Goal: Communication & Community: Answer question/provide support

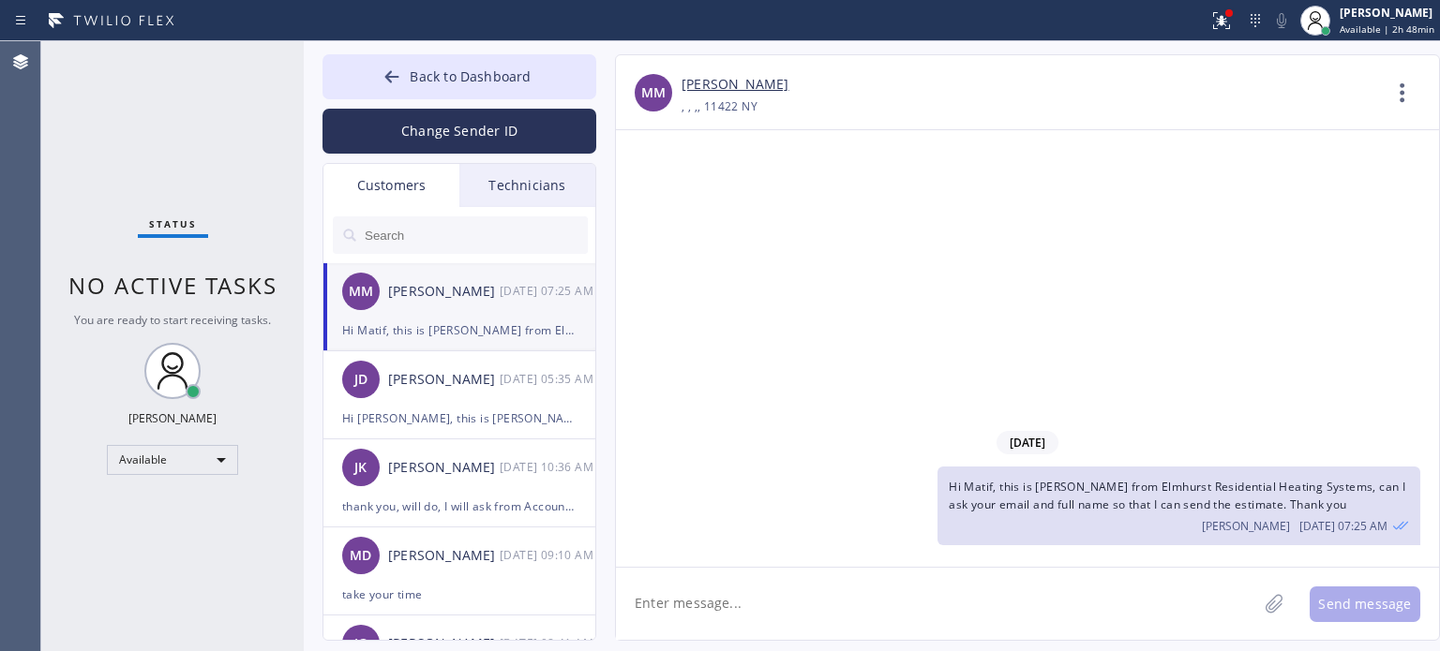
click at [515, 77] on span "Back to Dashboard" at bounding box center [470, 76] width 121 height 18
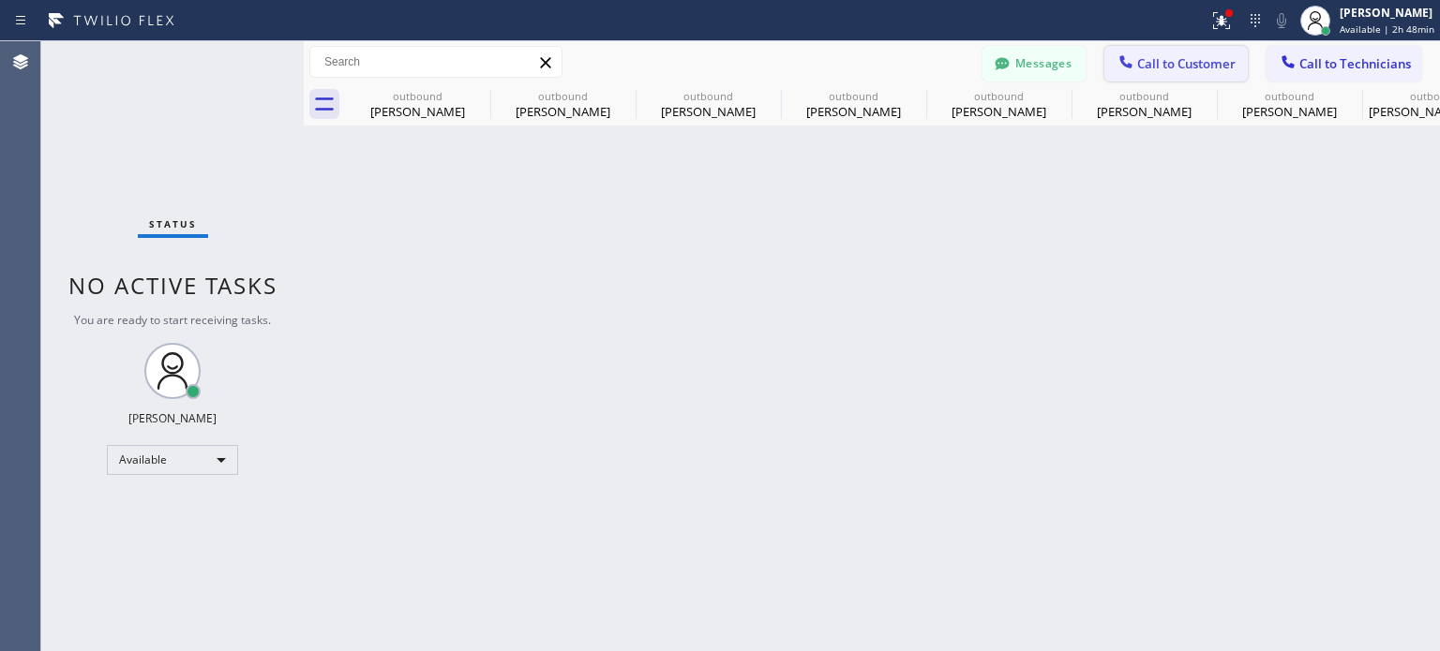
click at [1170, 65] on span "Call to Customer" at bounding box center [1186, 63] width 98 height 17
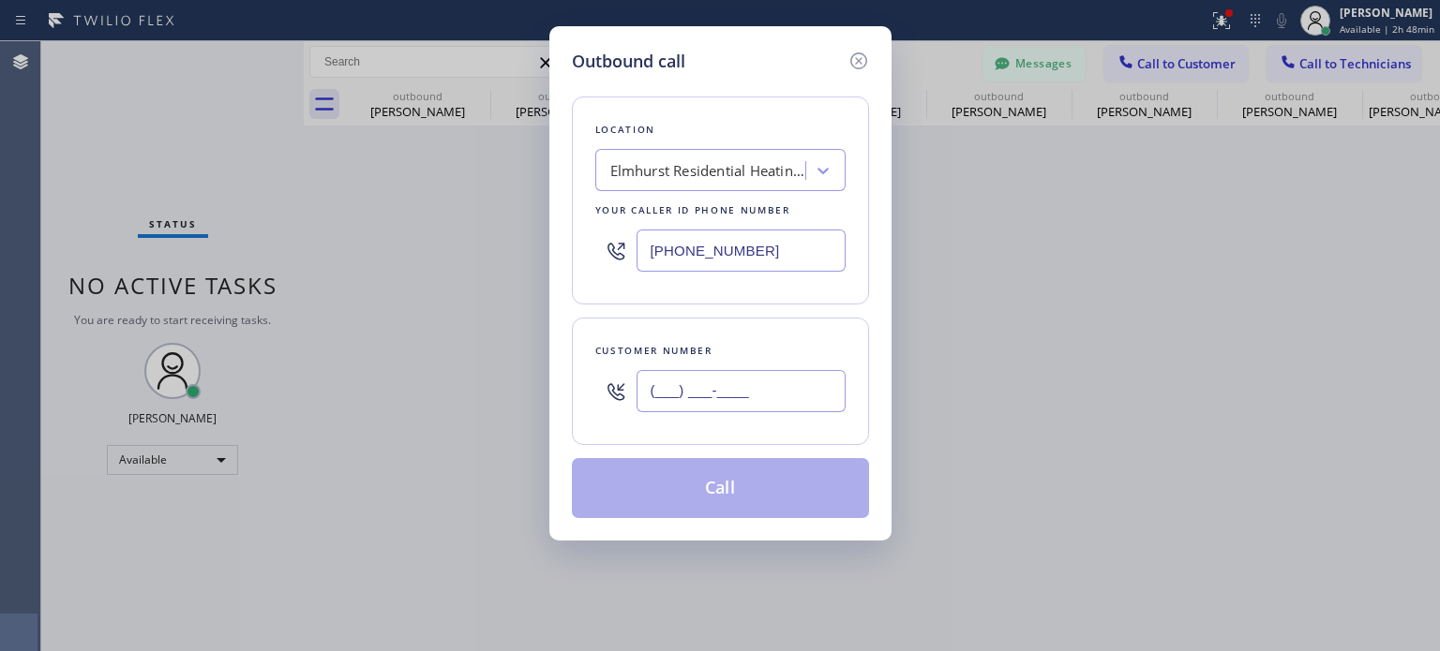
click at [641, 397] on input "(___) ___-____" at bounding box center [740, 391] width 209 height 42
paste input "305) 790-6612"
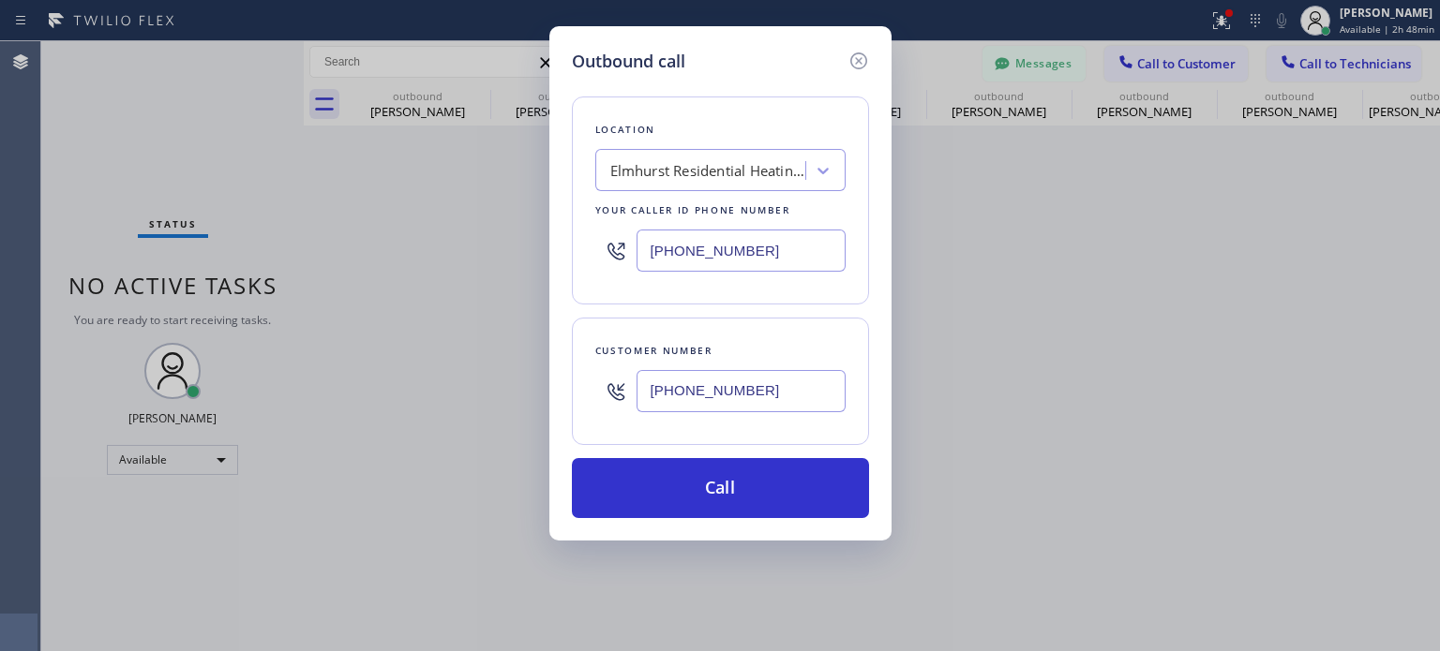
type input "[PHONE_NUMBER]"
click at [757, 239] on input "[PHONE_NUMBER]" at bounding box center [740, 251] width 209 height 42
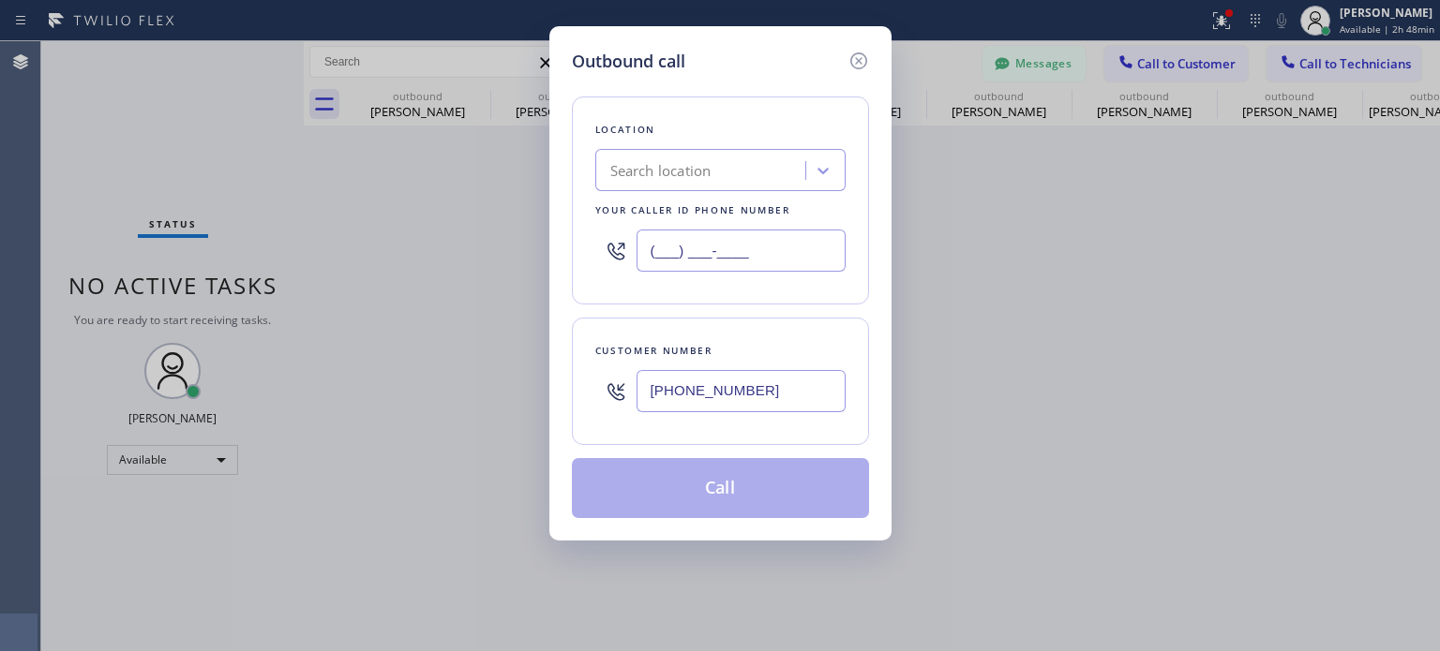
type input "(___) ___-____"
click at [738, 160] on div "Search location" at bounding box center [703, 171] width 204 height 33
paste input "Elite AC Heating Repair"
type input "Elite AC Heating Repair"
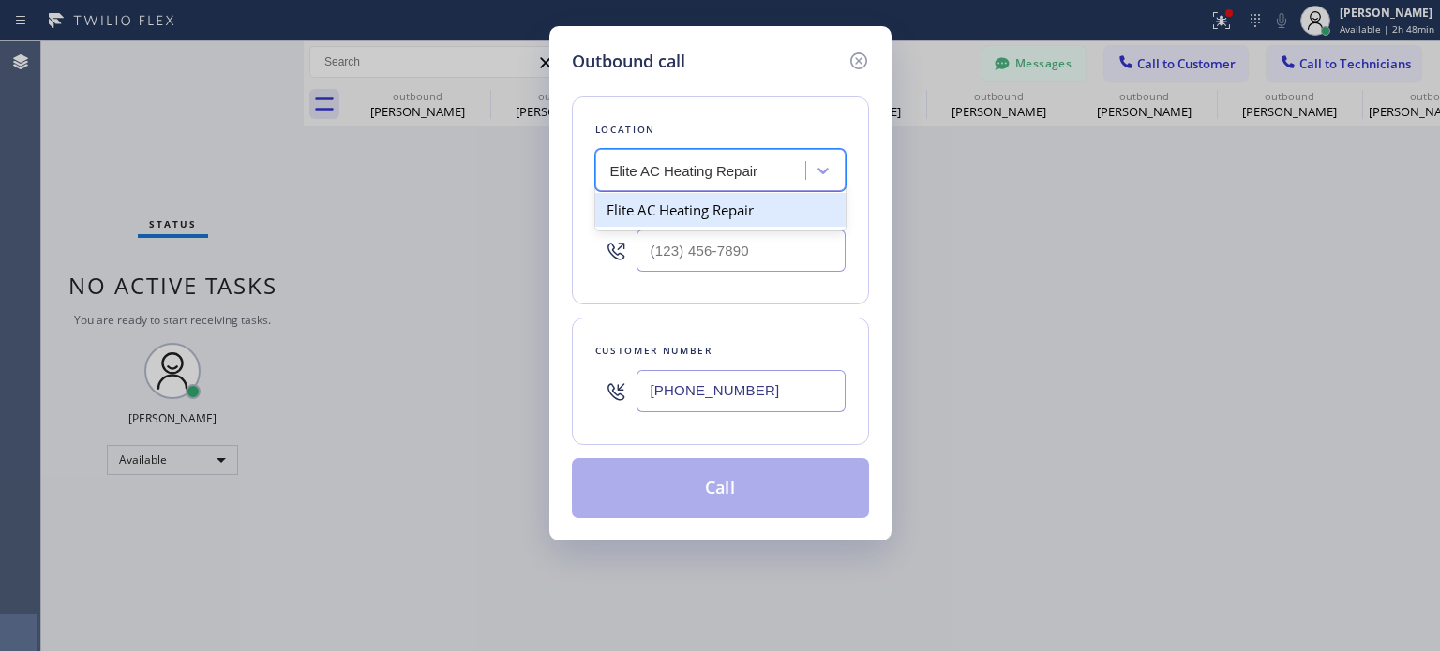
click at [655, 214] on div "Elite AC Heating Repair" at bounding box center [720, 210] width 250 height 34
type input "[PHONE_NUMBER]"
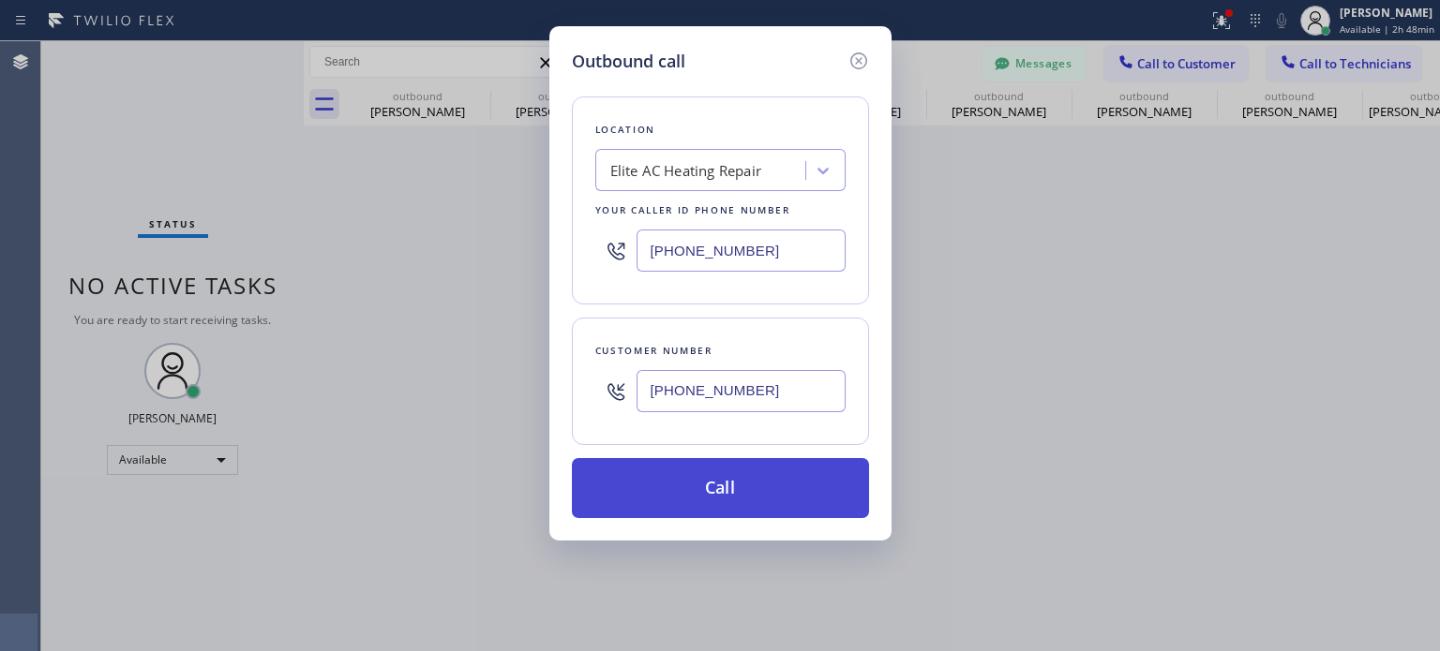
click at [690, 494] on button "Call" at bounding box center [720, 488] width 297 height 60
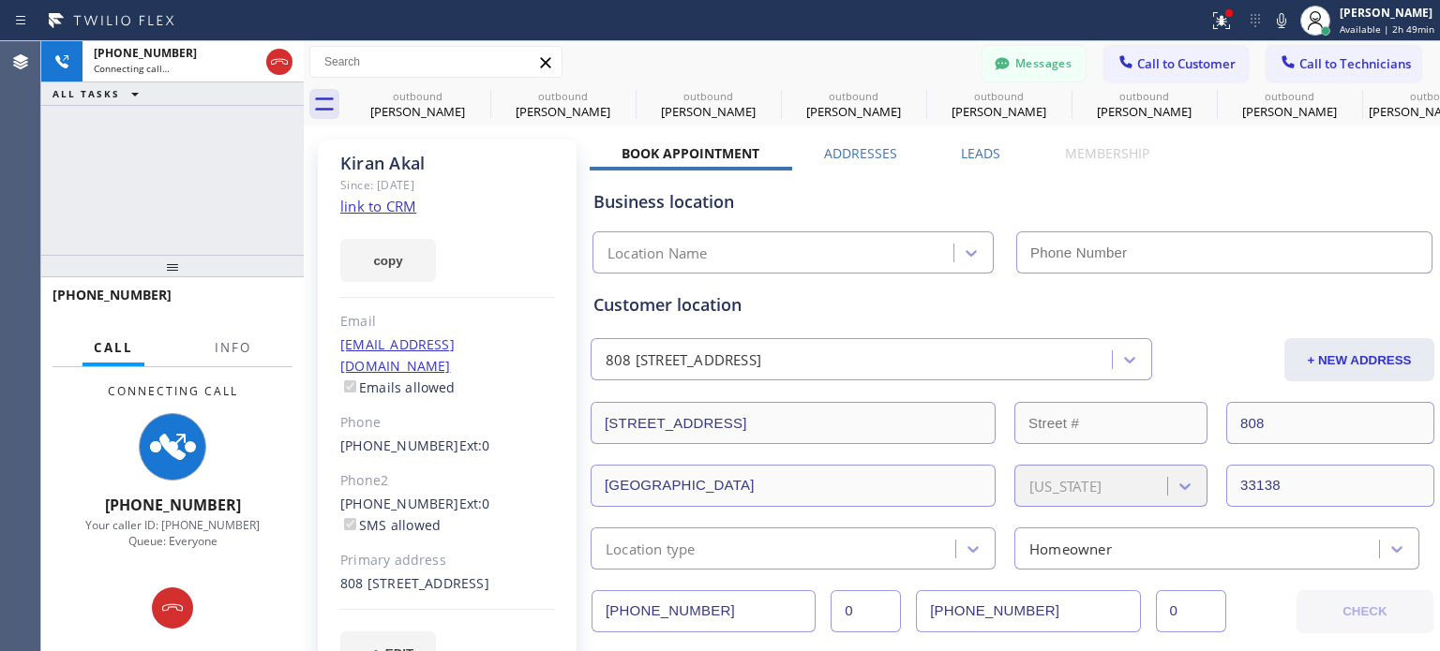
type input "[PHONE_NUMBER]"
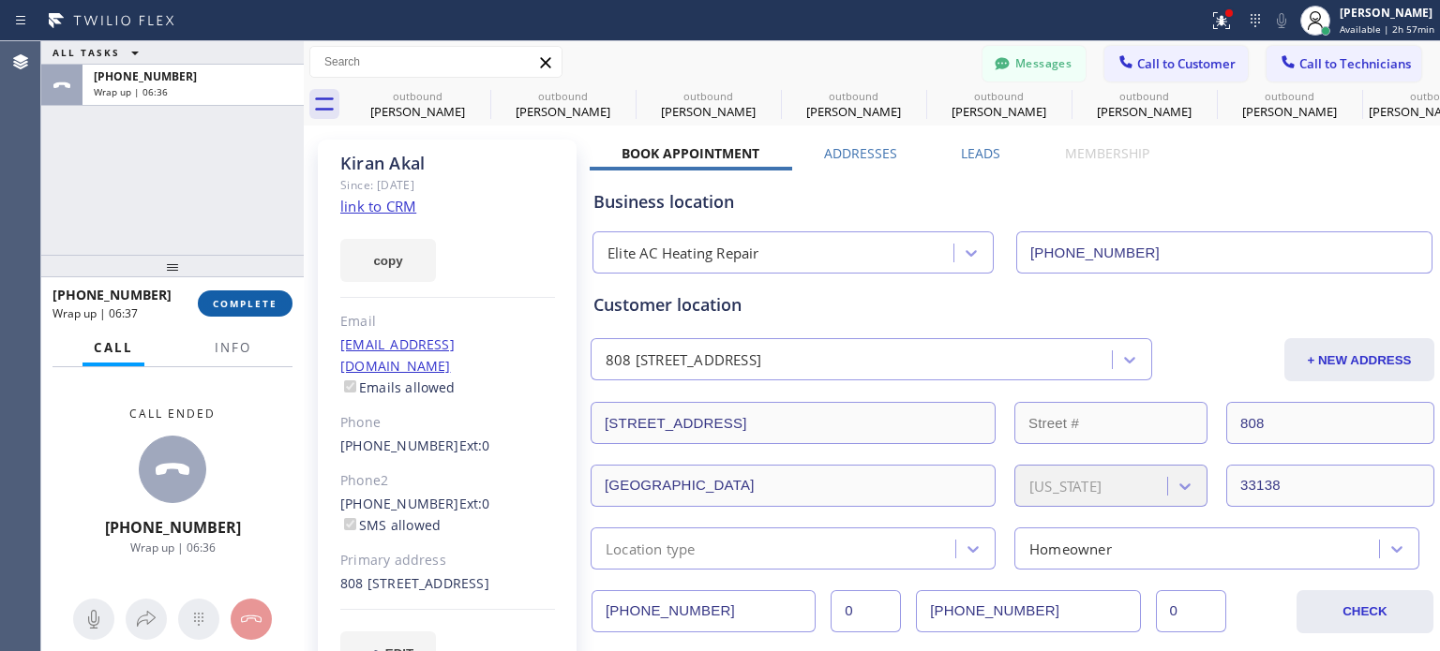
click at [259, 310] on button "COMPLETE" at bounding box center [245, 304] width 95 height 26
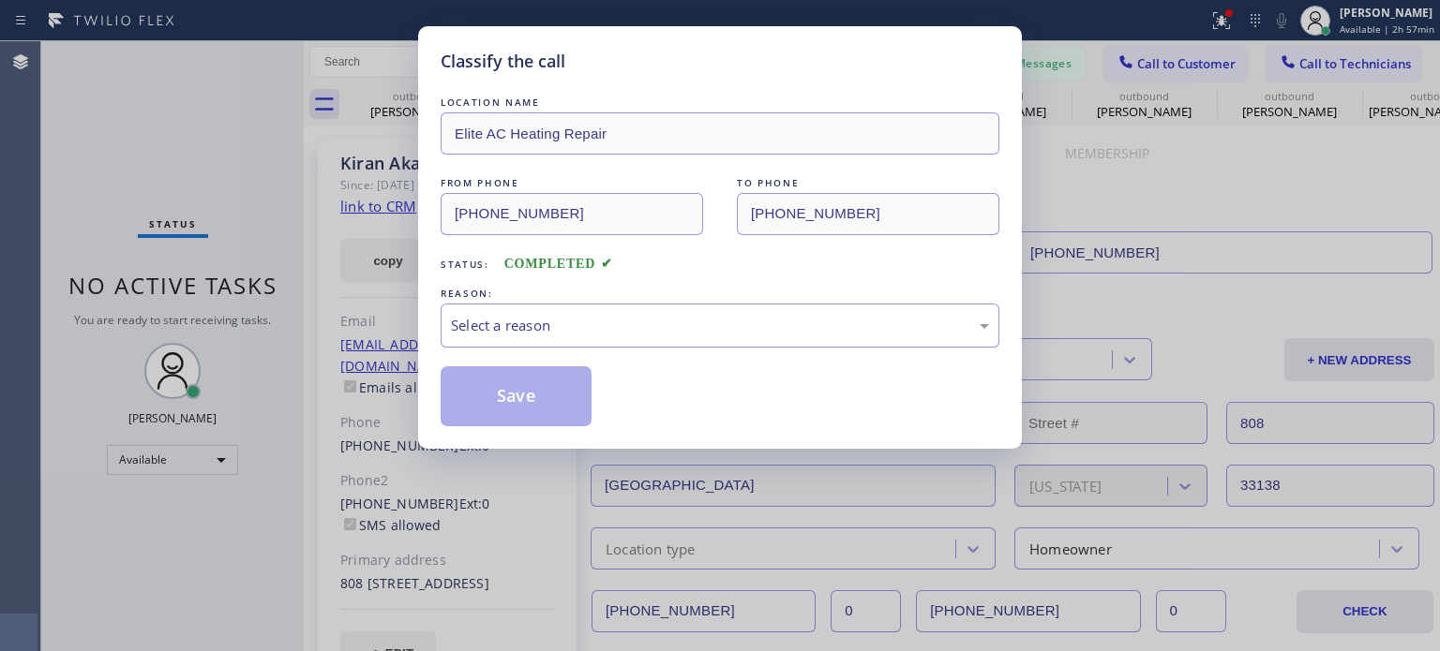
click at [627, 321] on div "Select a reason" at bounding box center [720, 326] width 538 height 22
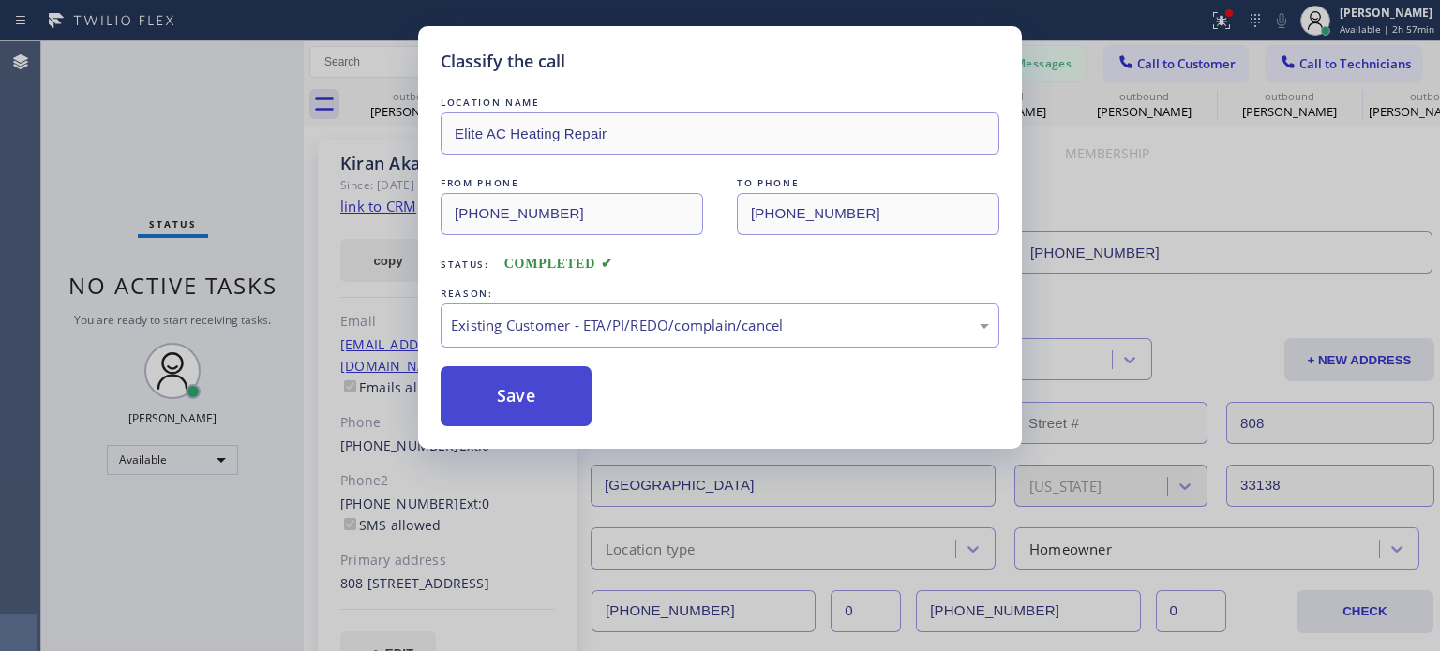
click at [535, 394] on button "Save" at bounding box center [515, 396] width 151 height 60
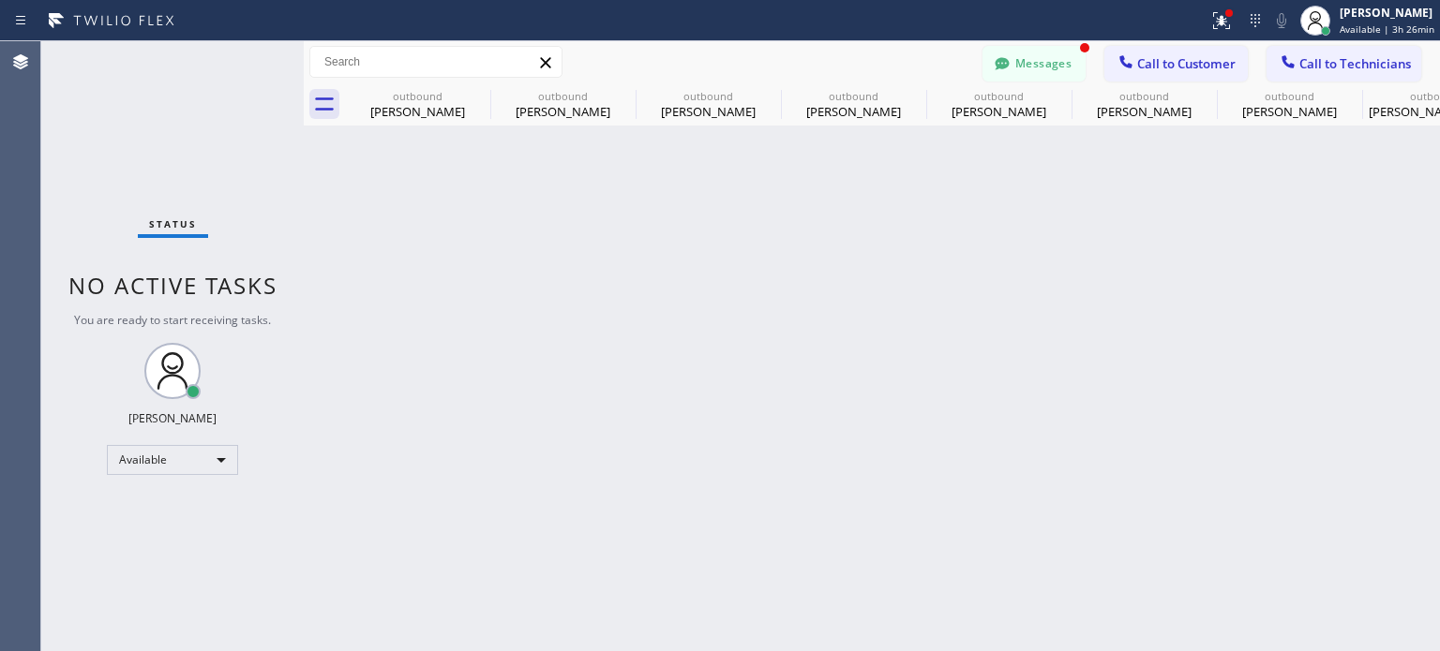
click at [1120, 249] on div "Back to Dashboard Change Sender ID Customers Technicians MM [PERSON_NAME] [DATE…" at bounding box center [872, 346] width 1136 height 610
click at [1030, 53] on button "Messages" at bounding box center [1033, 64] width 103 height 36
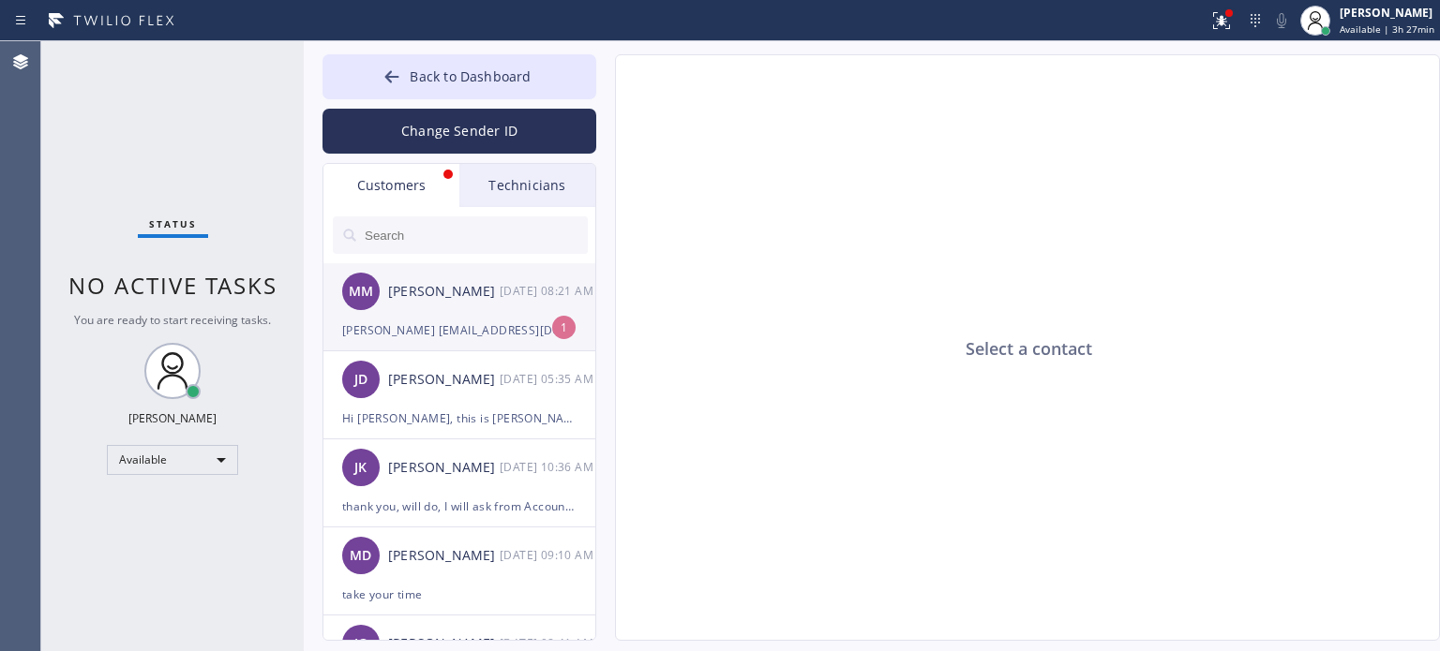
click at [437, 329] on div "[PERSON_NAME] [EMAIL_ADDRESS][DOMAIN_NAME]" at bounding box center [459, 331] width 234 height 22
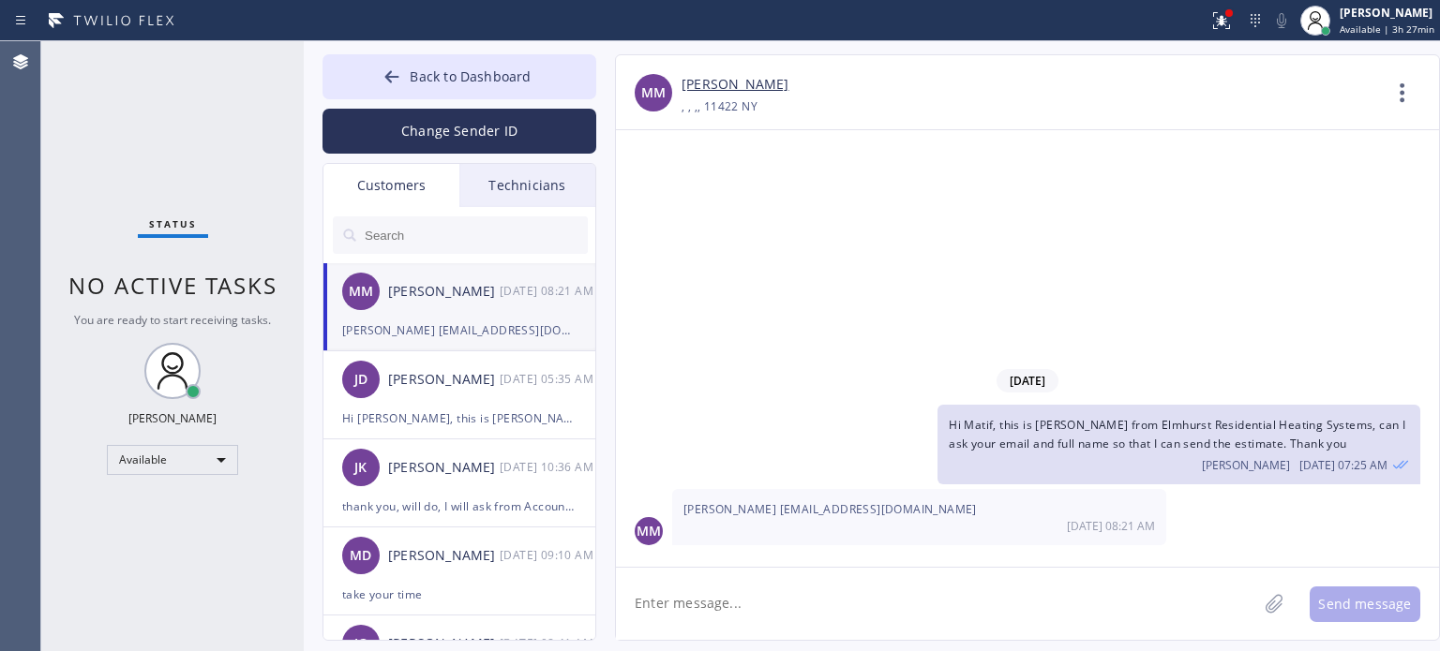
drag, startPoint x: 716, startPoint y: 611, endPoint x: 701, endPoint y: 553, distance: 60.0
click at [716, 607] on textarea at bounding box center [936, 604] width 641 height 72
type textarea "thank you"
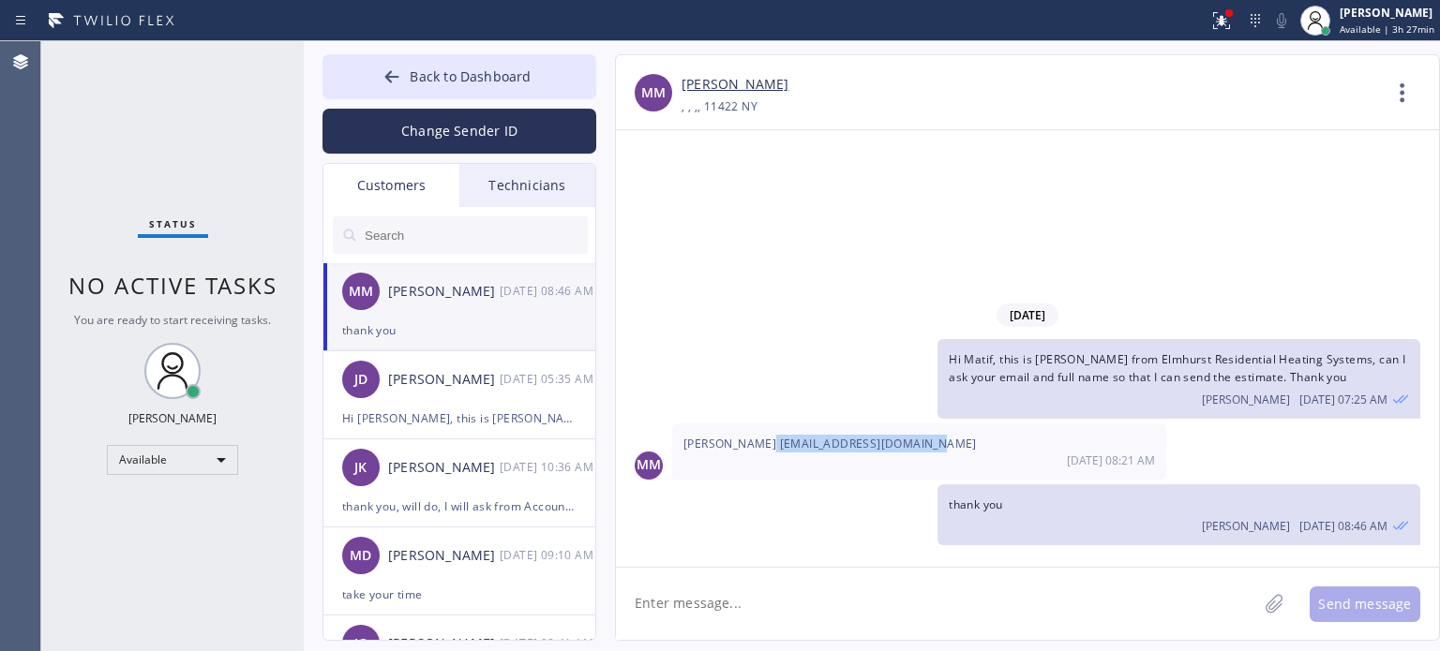
drag, startPoint x: 765, startPoint y: 441, endPoint x: 870, endPoint y: 379, distance: 122.3
click at [922, 428] on div "[PERSON_NAME] [EMAIL_ADDRESS][DOMAIN_NAME] [DATE] 08:21 AM" at bounding box center [919, 452] width 494 height 56
click at [1122, 245] on div "[DATE] Hi Matif, this is [PERSON_NAME] from Elmhurst Residential Heating System…" at bounding box center [1027, 348] width 823 height 437
click at [1113, 590] on textarea at bounding box center [936, 604] width 641 height 72
drag, startPoint x: 679, startPoint y: 441, endPoint x: 757, endPoint y: 446, distance: 78.9
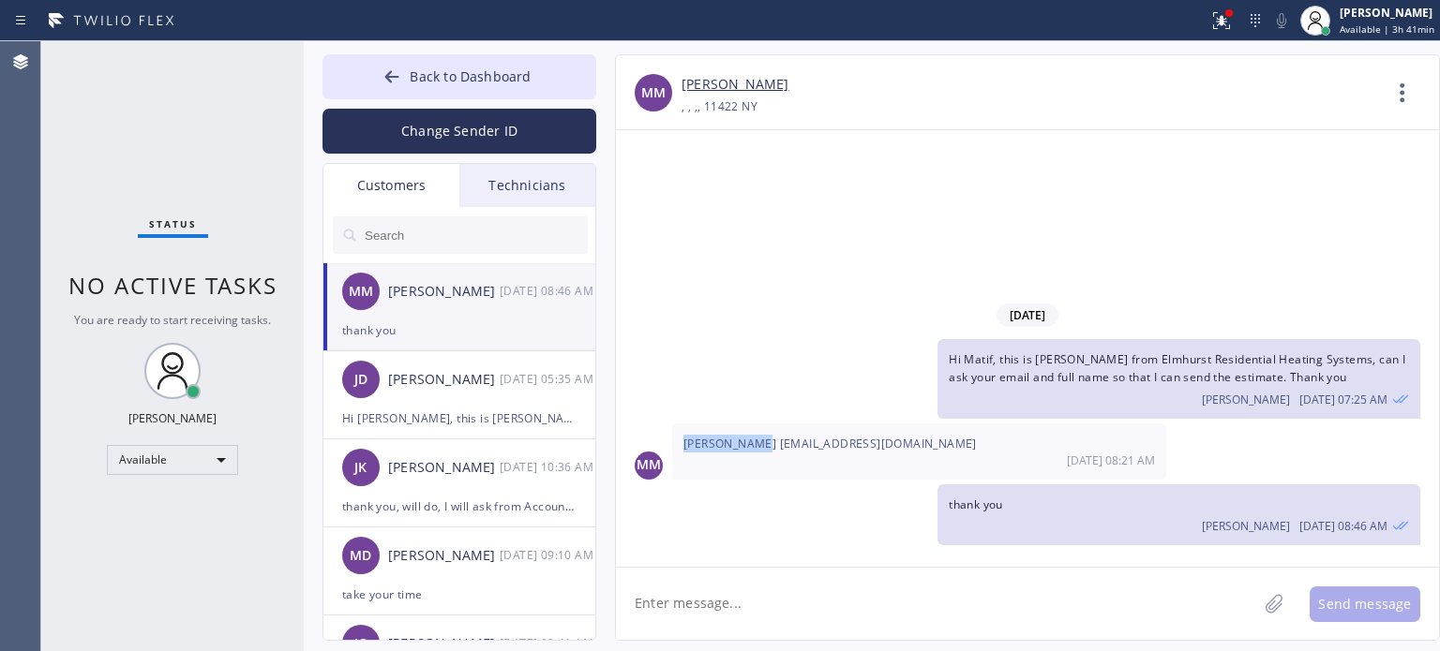
click at [757, 446] on div "[PERSON_NAME] [EMAIL_ADDRESS][DOMAIN_NAME] [DATE] 08:21 AM" at bounding box center [919, 452] width 494 height 56
copy span "[PERSON_NAME]"
drag, startPoint x: 765, startPoint y: 441, endPoint x: 926, endPoint y: 450, distance: 161.4
click at [924, 446] on span "[PERSON_NAME] [EMAIL_ADDRESS][DOMAIN_NAME]" at bounding box center [829, 444] width 293 height 16
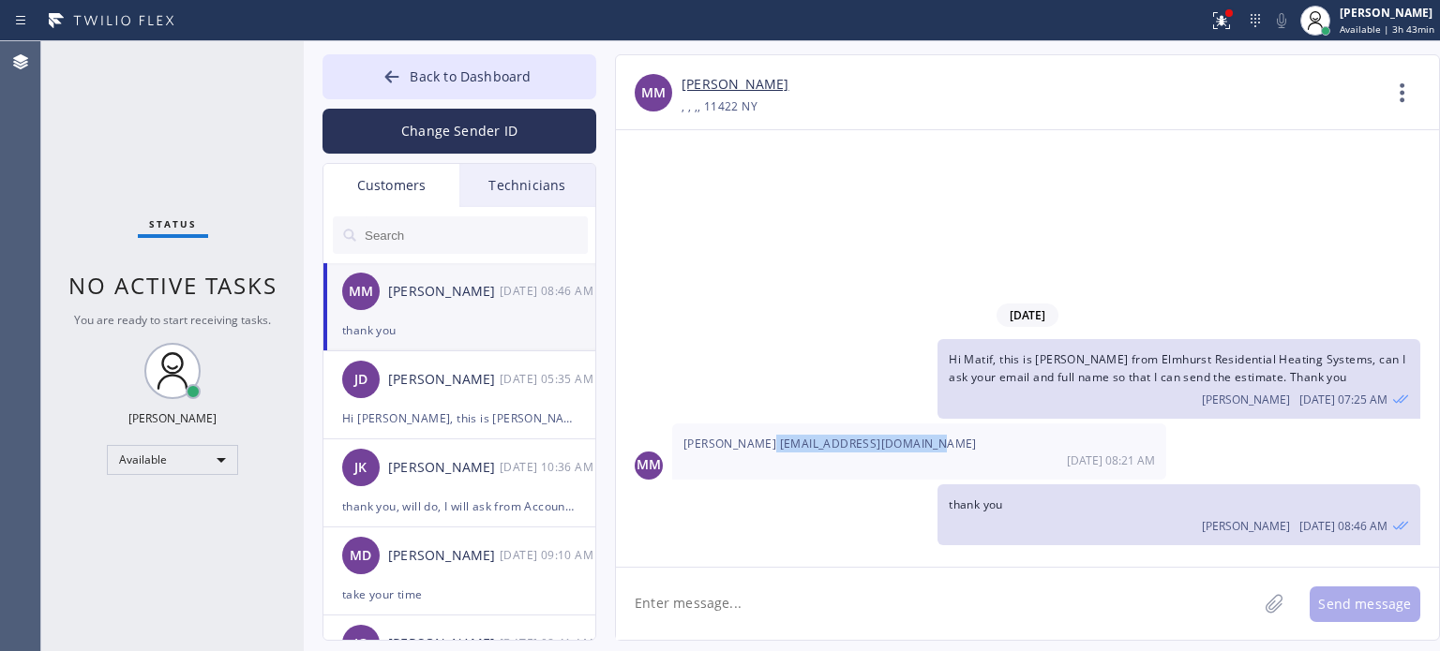
copy span "[EMAIL_ADDRESS][DOMAIN_NAME]"
drag, startPoint x: 684, startPoint y: 447, endPoint x: 770, endPoint y: 374, distance: 113.0
click at [759, 445] on span "[PERSON_NAME] [EMAIL_ADDRESS][DOMAIN_NAME]" at bounding box center [829, 444] width 293 height 16
copy span "[PERSON_NAME]"
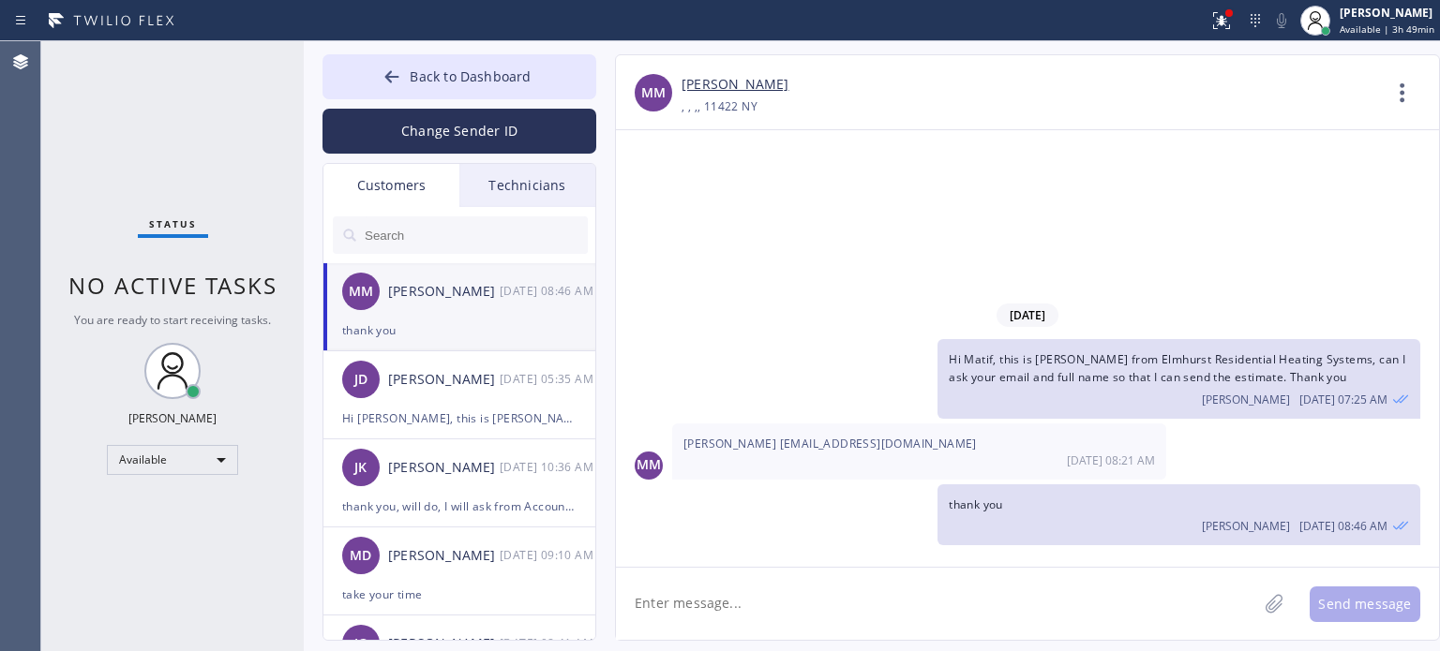
click at [709, 606] on textarea at bounding box center [936, 604] width 641 height 72
type textarea "let me know how you will pay the deposit"
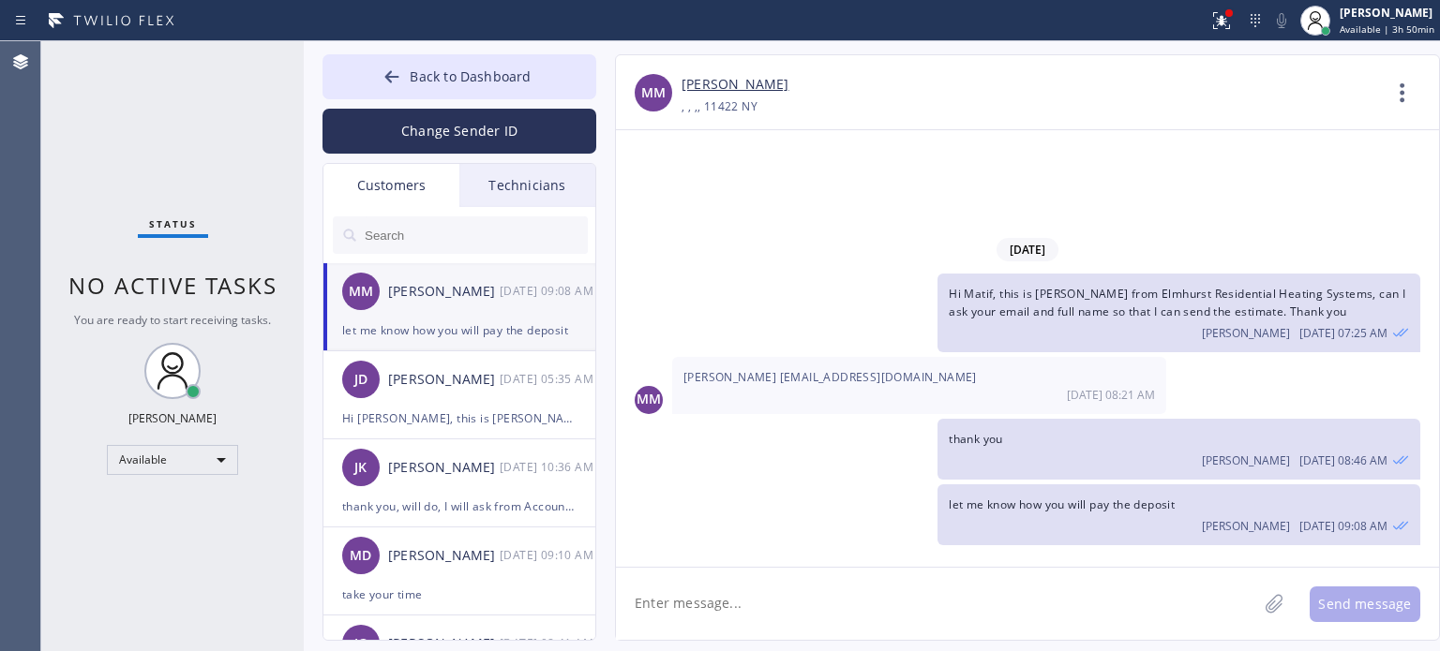
click at [1124, 612] on textarea at bounding box center [936, 604] width 641 height 72
click at [403, 82] on div at bounding box center [392, 78] width 22 height 22
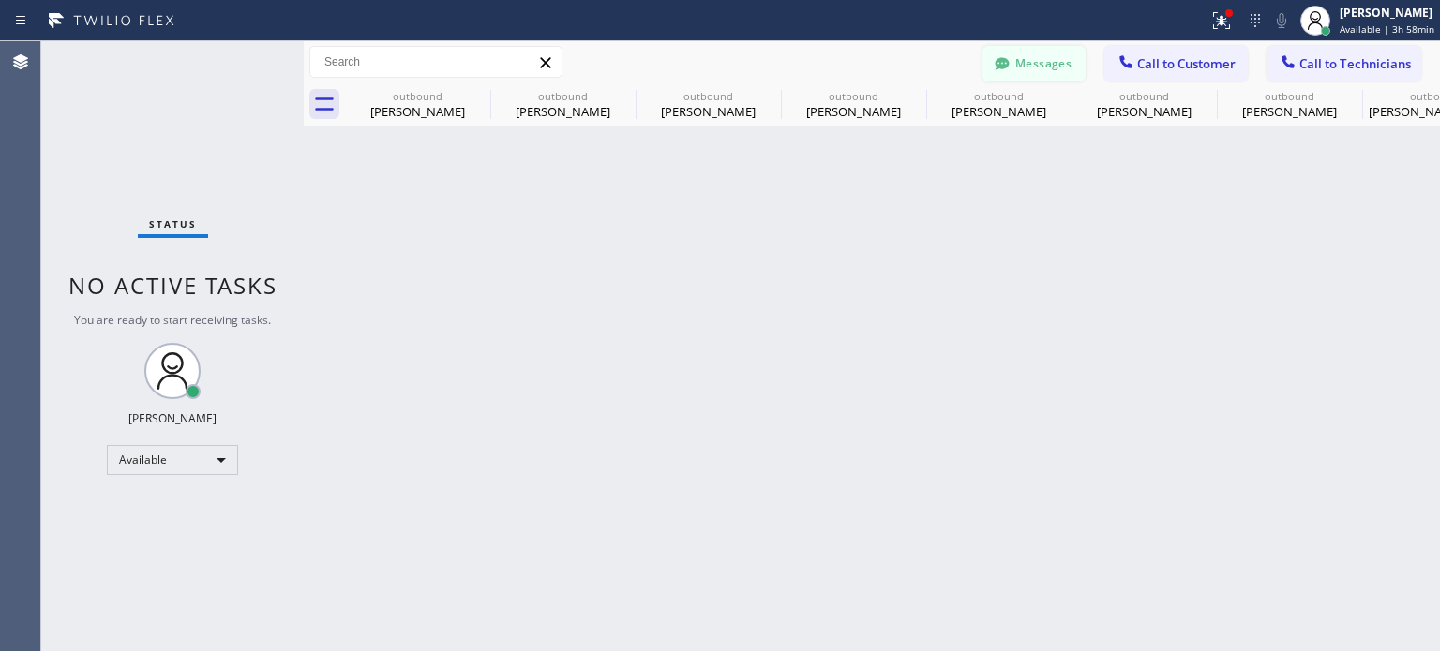
click at [1016, 60] on button "Messages" at bounding box center [1033, 64] width 103 height 36
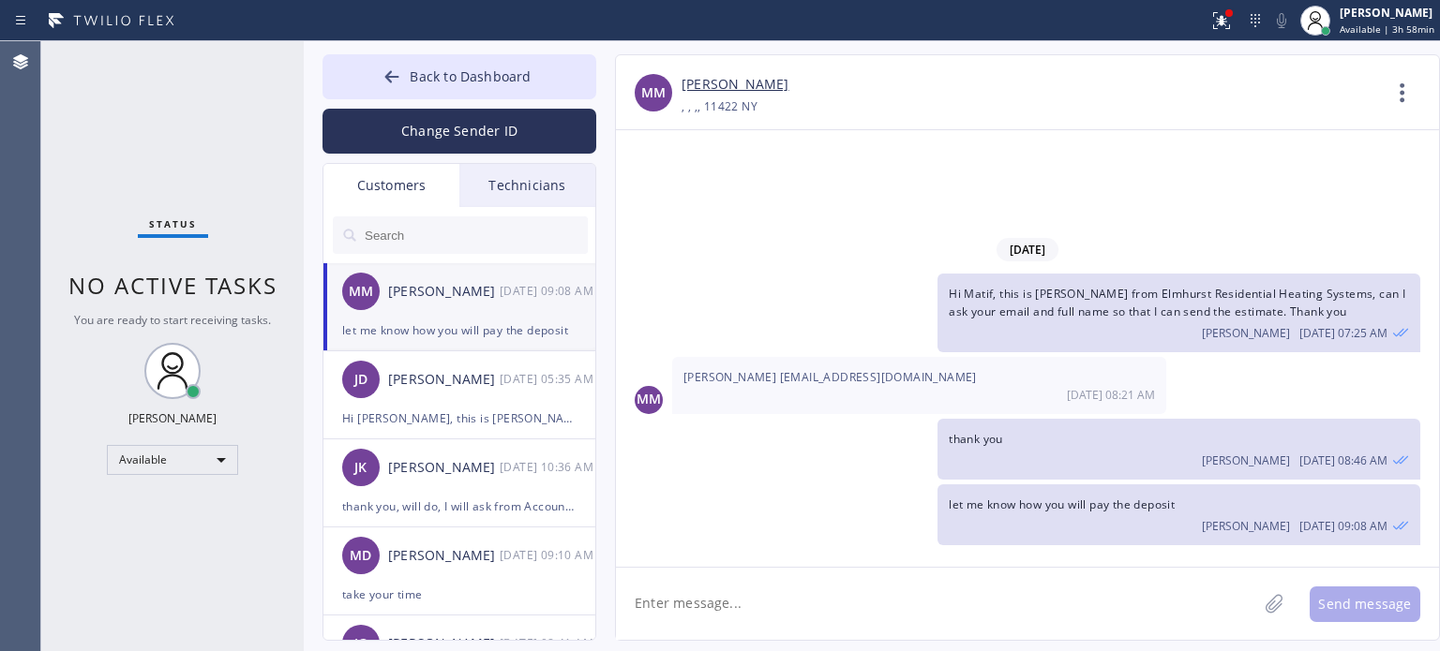
click at [450, 330] on div "let me know how you will pay the deposit" at bounding box center [459, 331] width 234 height 22
click at [389, 64] on button "Back to Dashboard" at bounding box center [459, 76] width 274 height 45
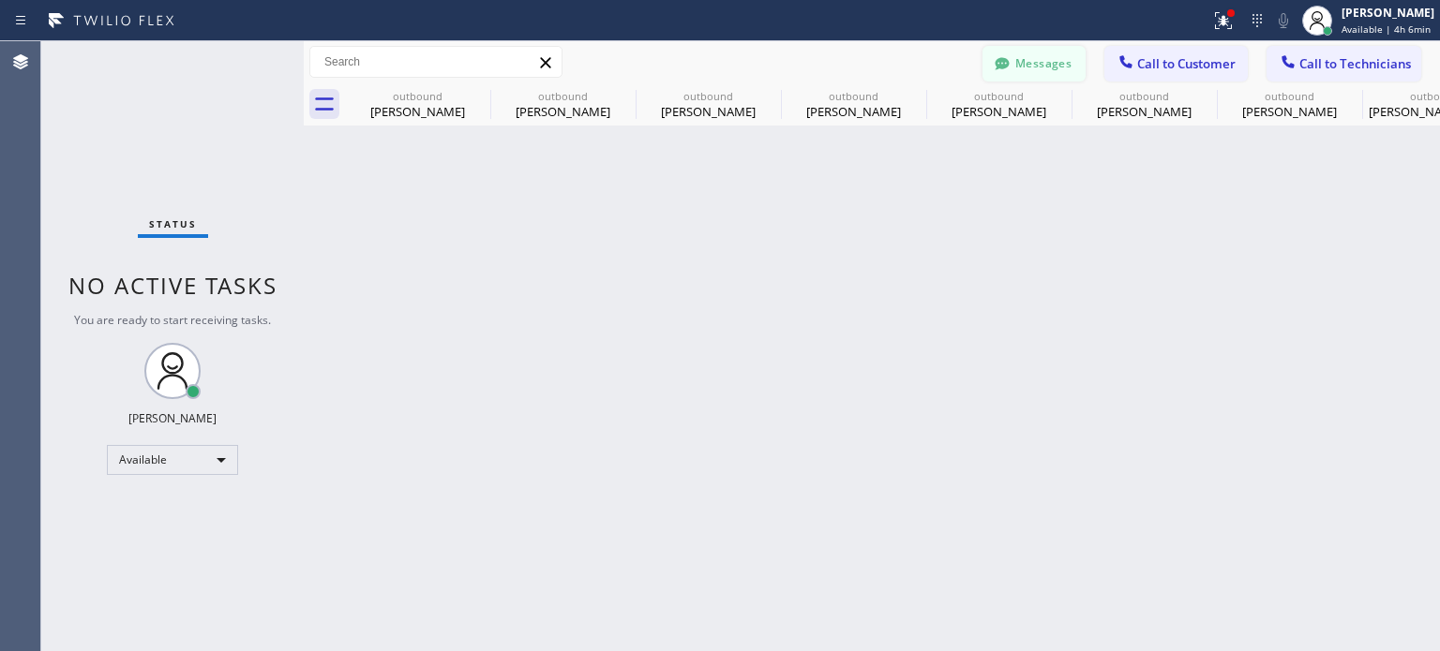
click at [1037, 73] on button "Messages" at bounding box center [1033, 64] width 103 height 36
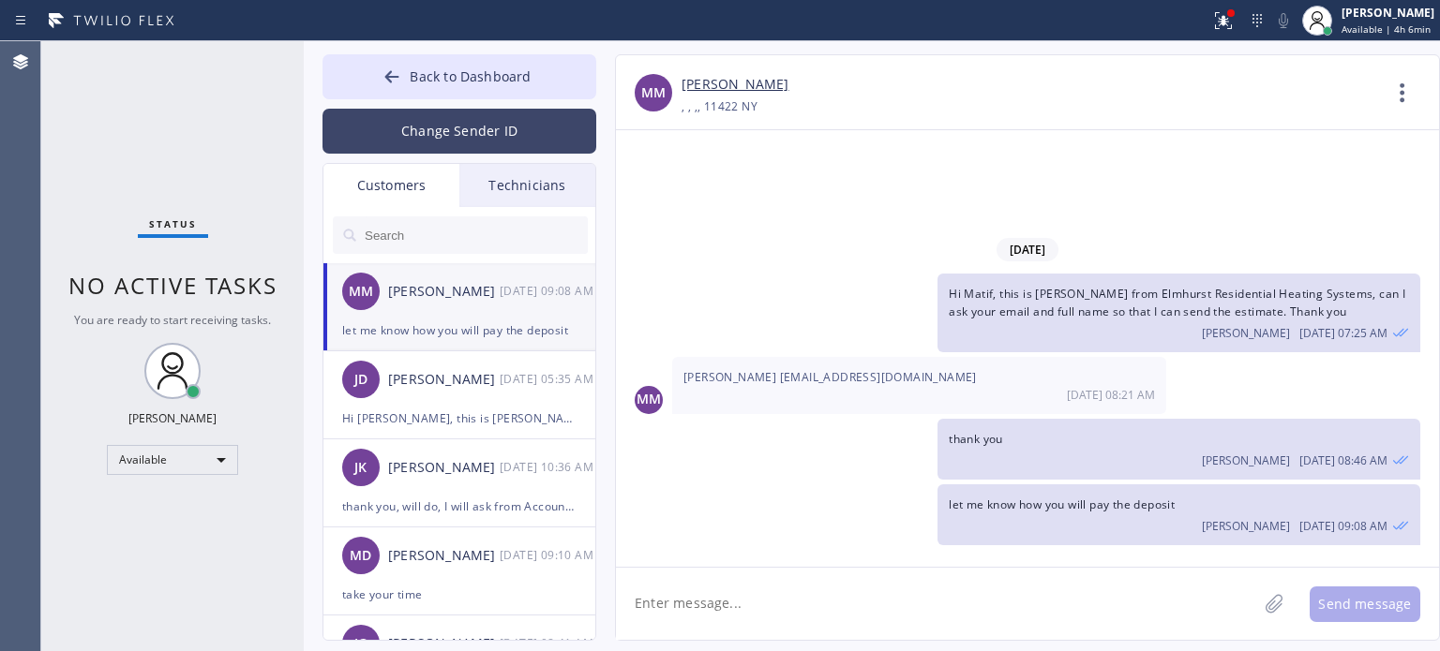
click at [471, 130] on button "Change Sender ID" at bounding box center [459, 131] width 274 height 45
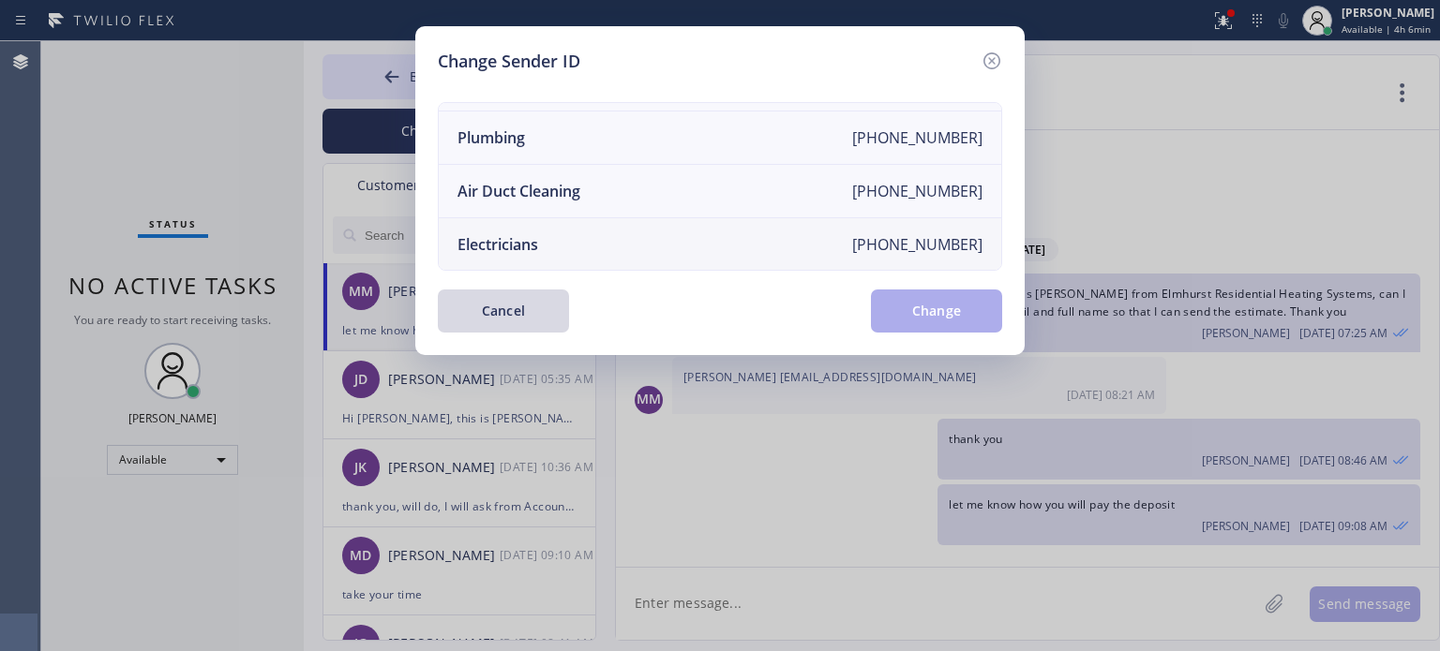
scroll to position [218, 0]
click at [525, 239] on li "Electricians [PHONE_NUMBER]" at bounding box center [720, 243] width 562 height 52
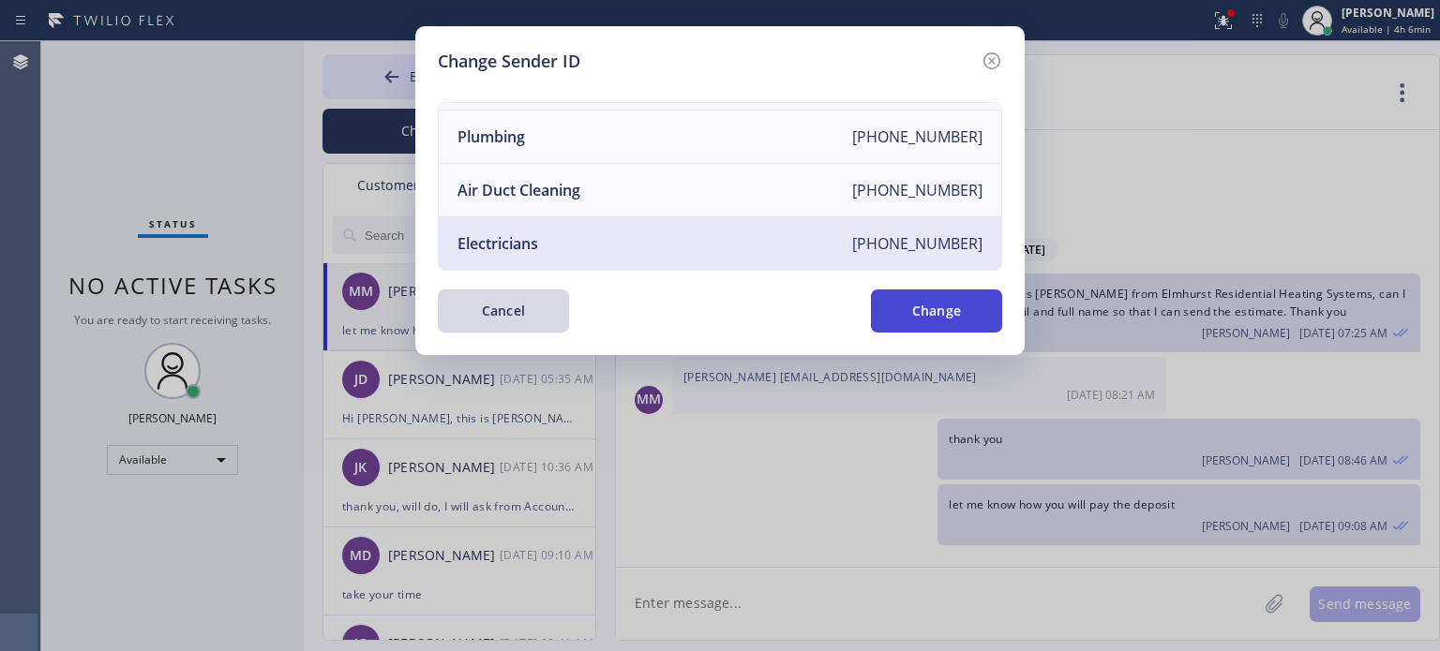
click at [903, 317] on button "Change" at bounding box center [936, 311] width 131 height 43
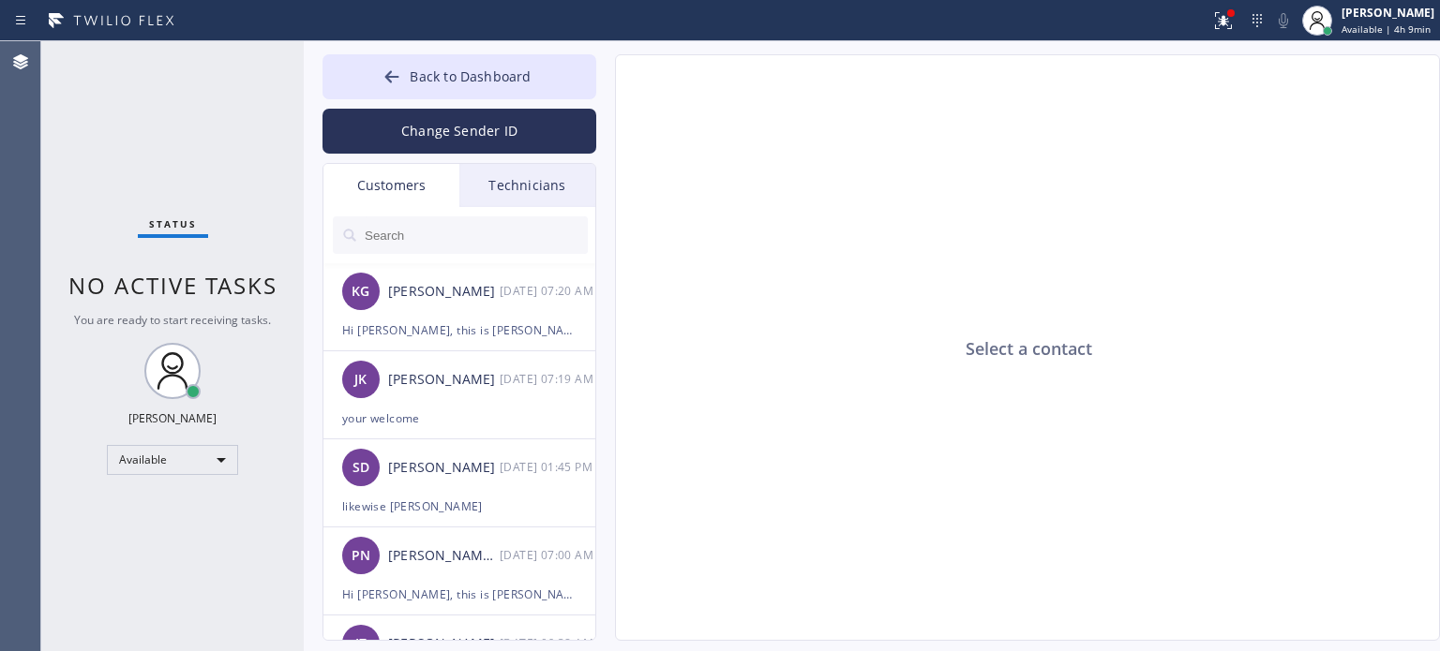
click at [445, 246] on input "text" at bounding box center [475, 234] width 225 height 37
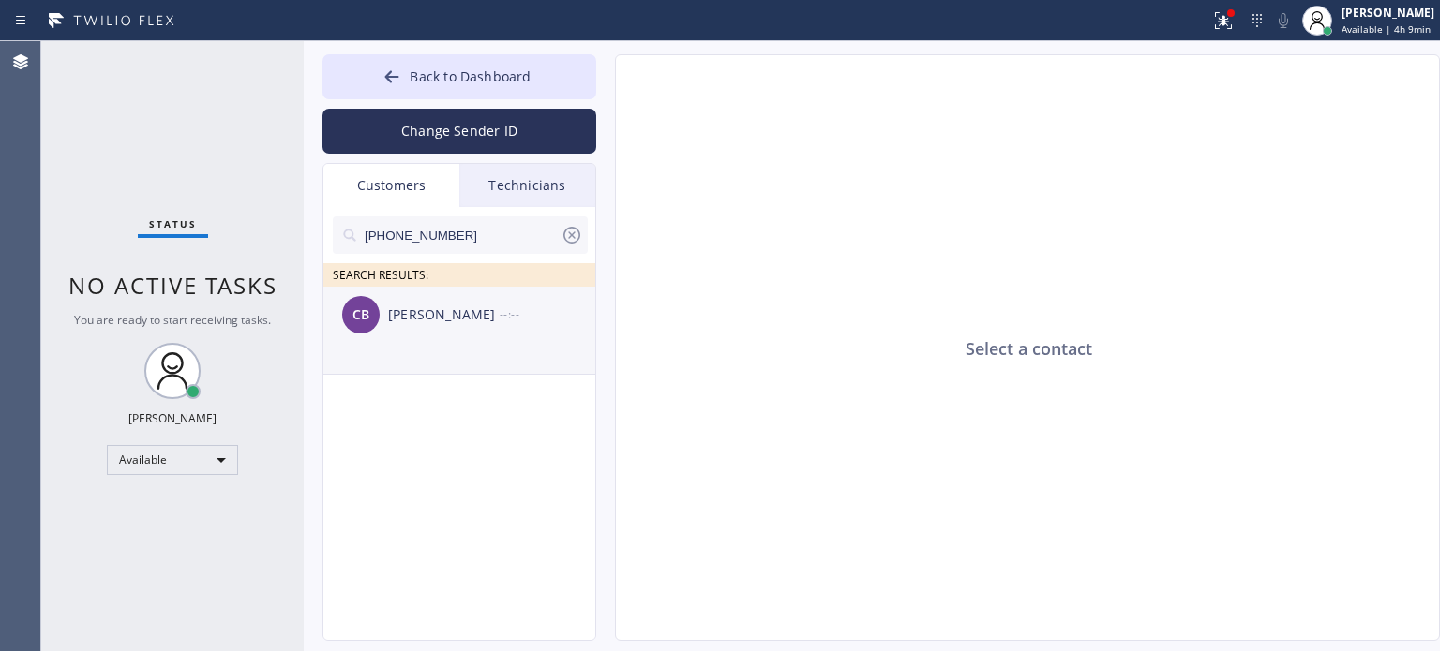
click at [427, 324] on div "[PERSON_NAME]" at bounding box center [444, 316] width 112 height 22
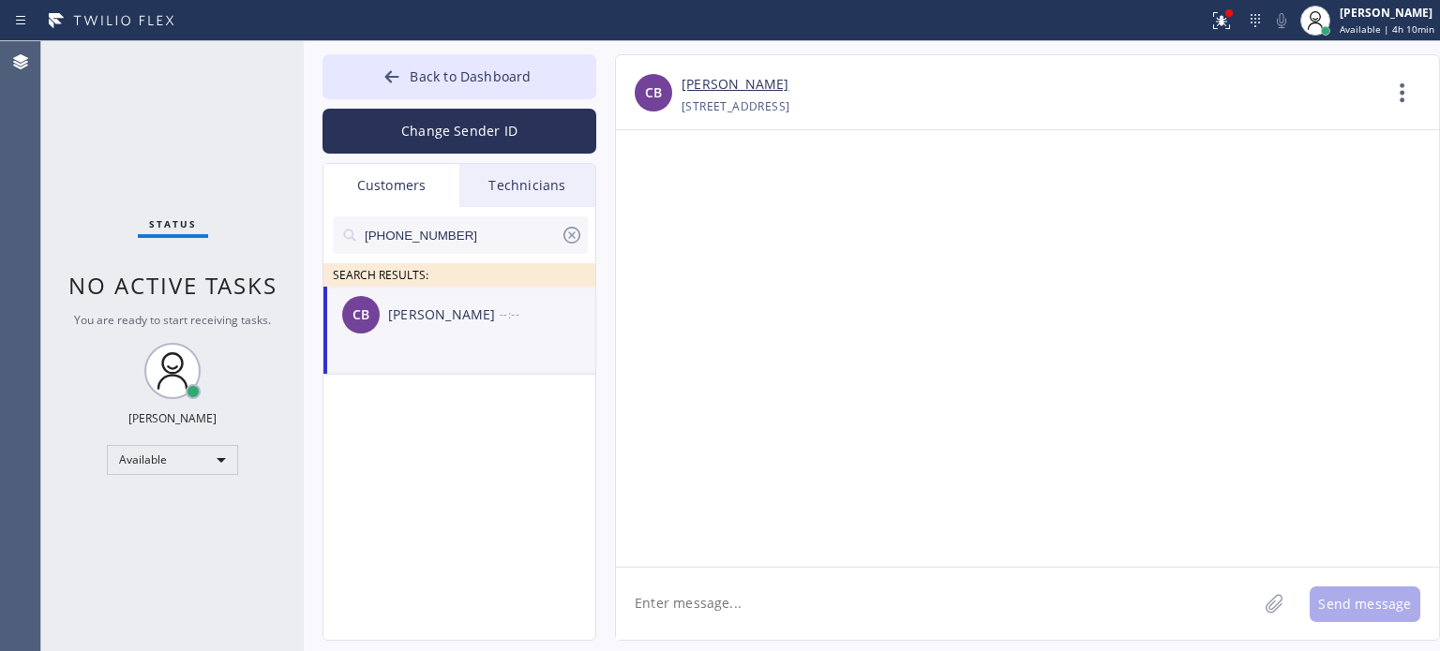
click at [741, 598] on textarea at bounding box center [936, 604] width 641 height 72
click at [1113, 599] on textarea "Hi [PERSON_NAME], this is [PERSON_NAME] from Electrician Service," at bounding box center [953, 604] width 675 height 72
paste textarea "I already sent the paid invoice to your email. Please check your inbox or spam …"
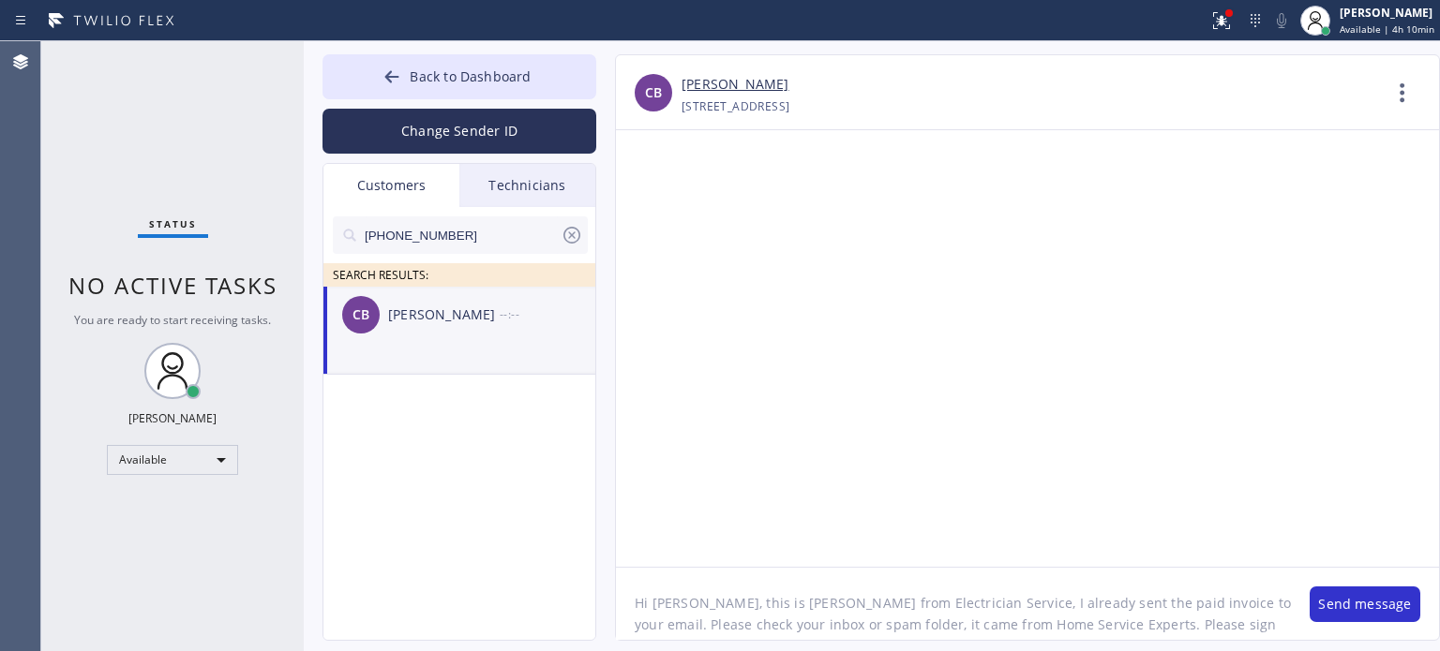
scroll to position [37, 0]
click at [843, 612] on textarea "Hi [PERSON_NAME], this is [PERSON_NAME] from Electrician Service, I already sen…" at bounding box center [953, 604] width 675 height 72
type textarea "Hi [PERSON_NAME], this is [PERSON_NAME] from Electrician Service, I already sen…"
click at [1357, 615] on button "Send message" at bounding box center [1364, 605] width 111 height 36
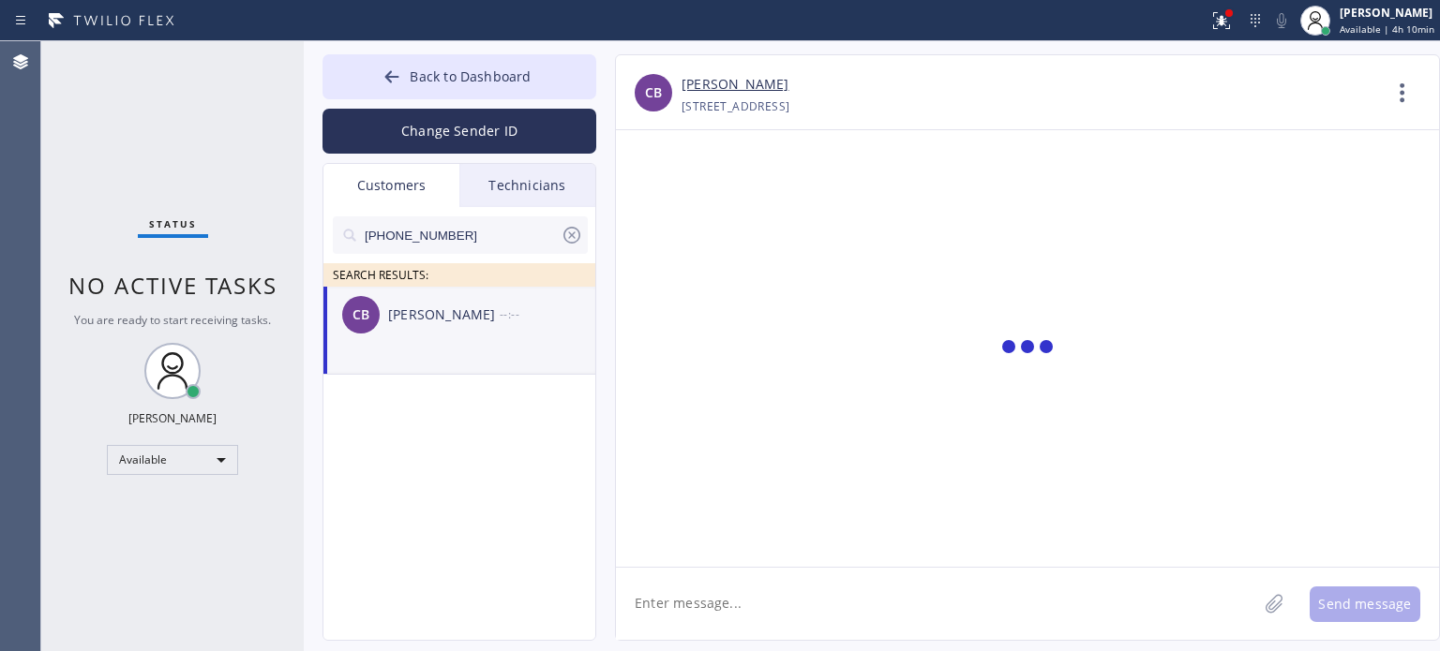
scroll to position [0, 0]
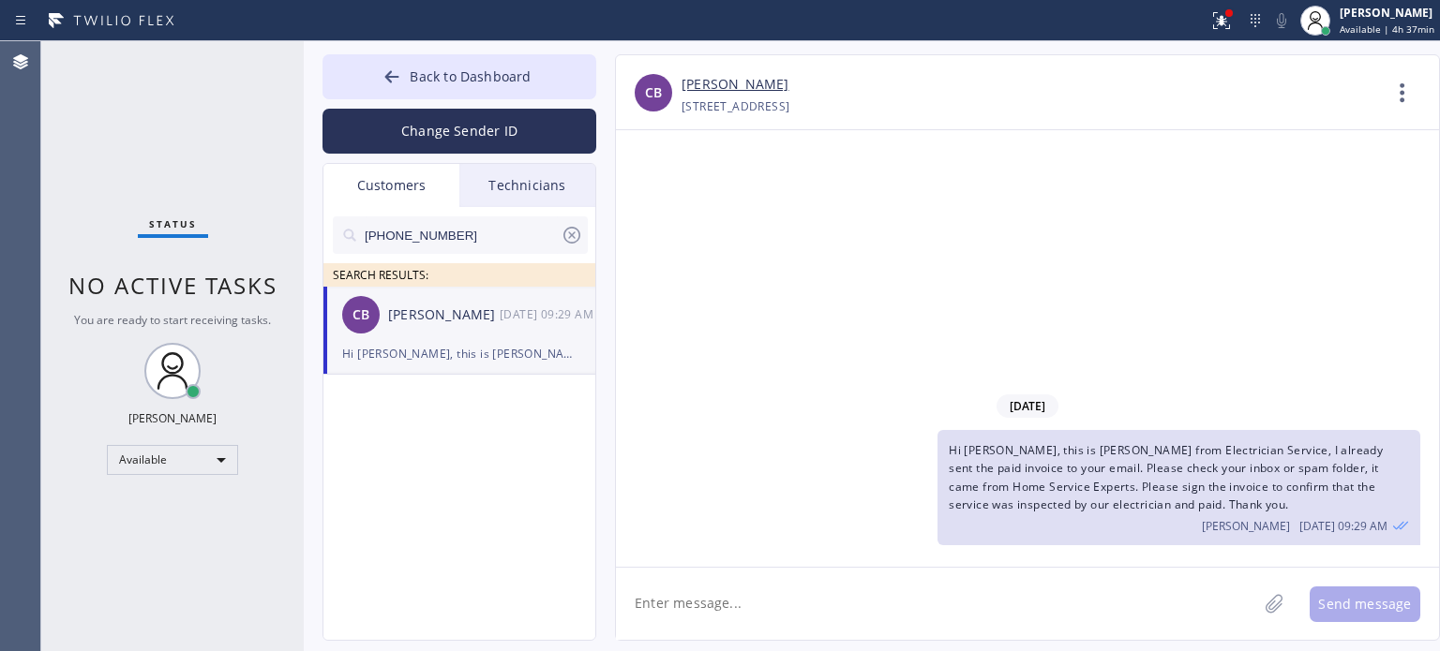
click at [1211, 276] on div "[DATE] Hi [PERSON_NAME], this is [PERSON_NAME] from Electrician Service, I alre…" at bounding box center [1027, 348] width 823 height 437
click at [570, 231] on icon at bounding box center [571, 235] width 22 height 22
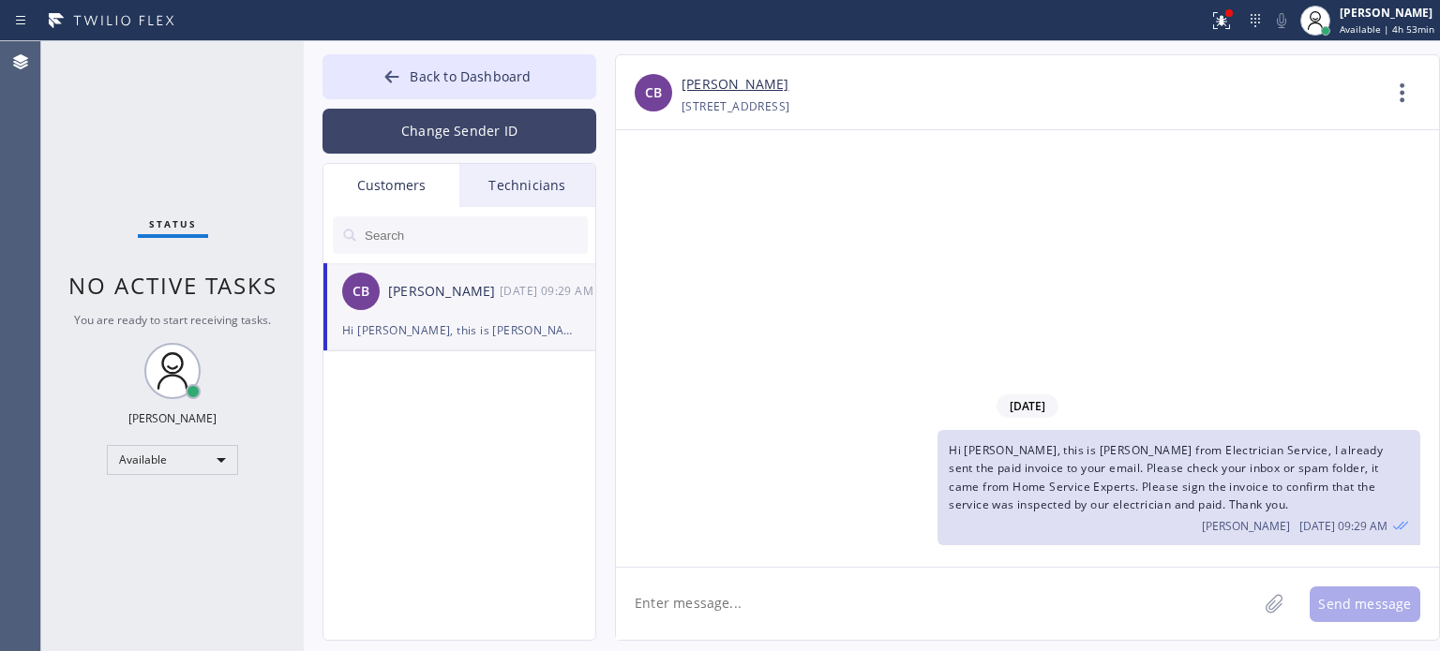
click at [434, 127] on button "Change Sender ID" at bounding box center [459, 131] width 274 height 45
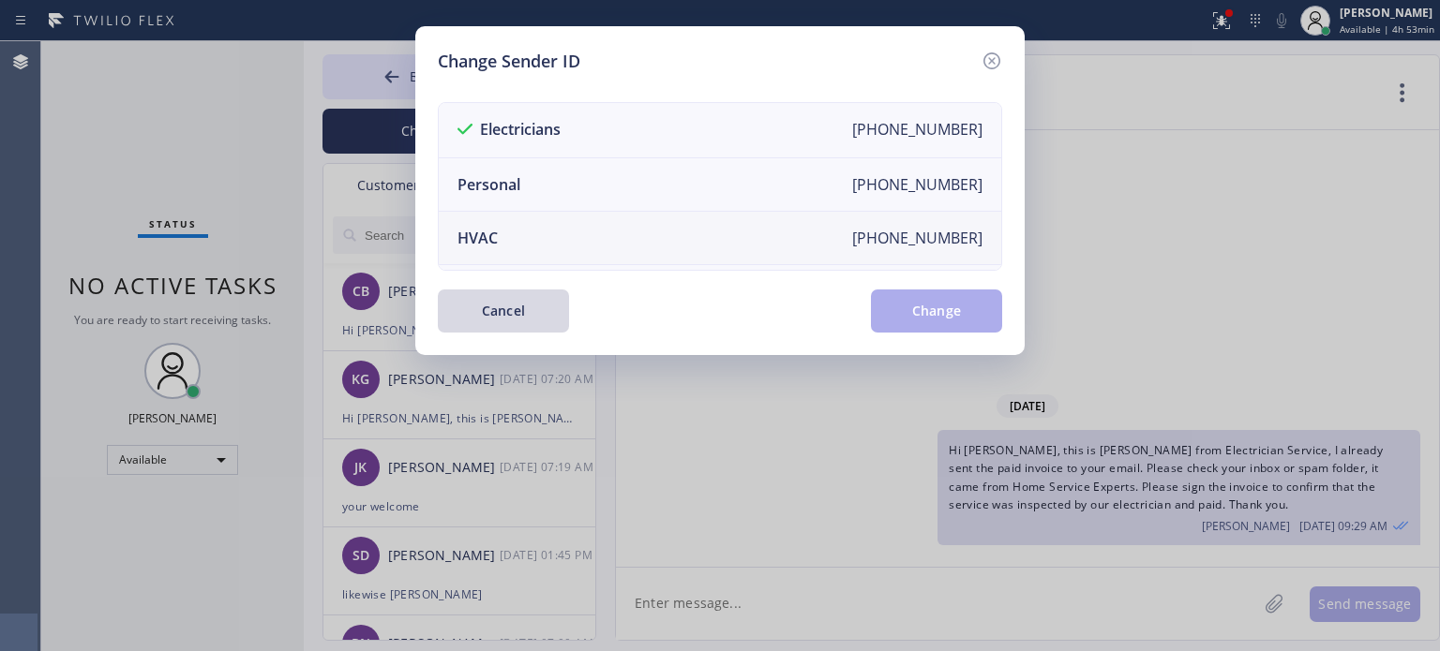
click at [515, 247] on li "HVAC [PHONE_NUMBER]" at bounding box center [720, 238] width 562 height 53
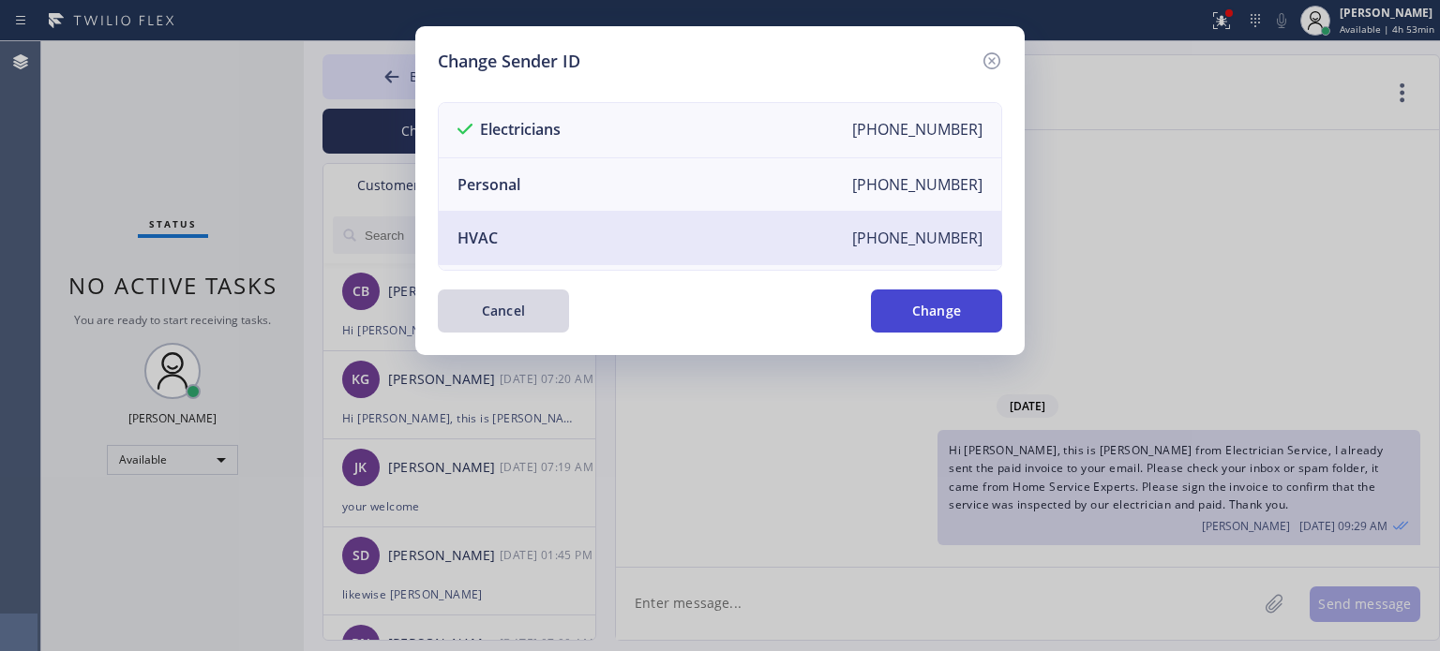
click at [939, 303] on button "Change" at bounding box center [936, 311] width 131 height 43
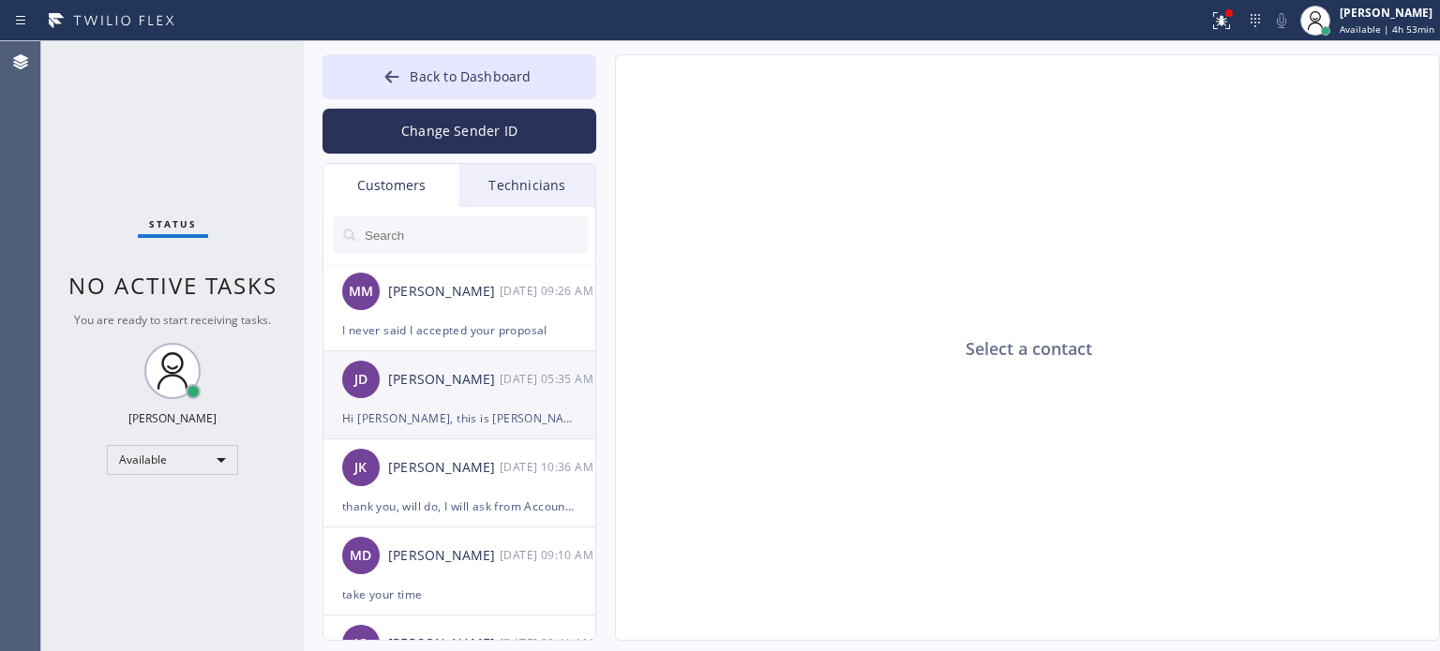
click at [416, 425] on div "Hi [PERSON_NAME], this is [PERSON_NAME] from Best Brooklyn Heating and AC Repai…" at bounding box center [459, 419] width 234 height 22
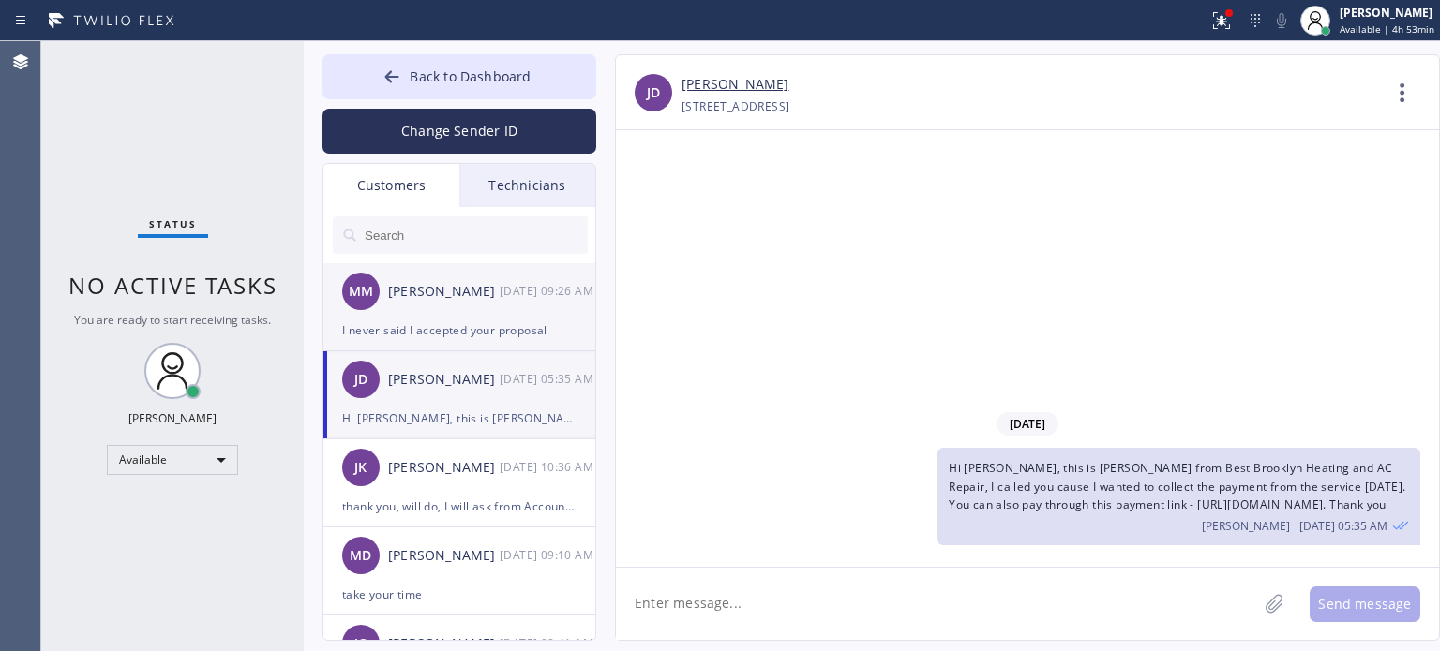
click at [381, 336] on div "I never said I accepted your proposal" at bounding box center [459, 331] width 234 height 22
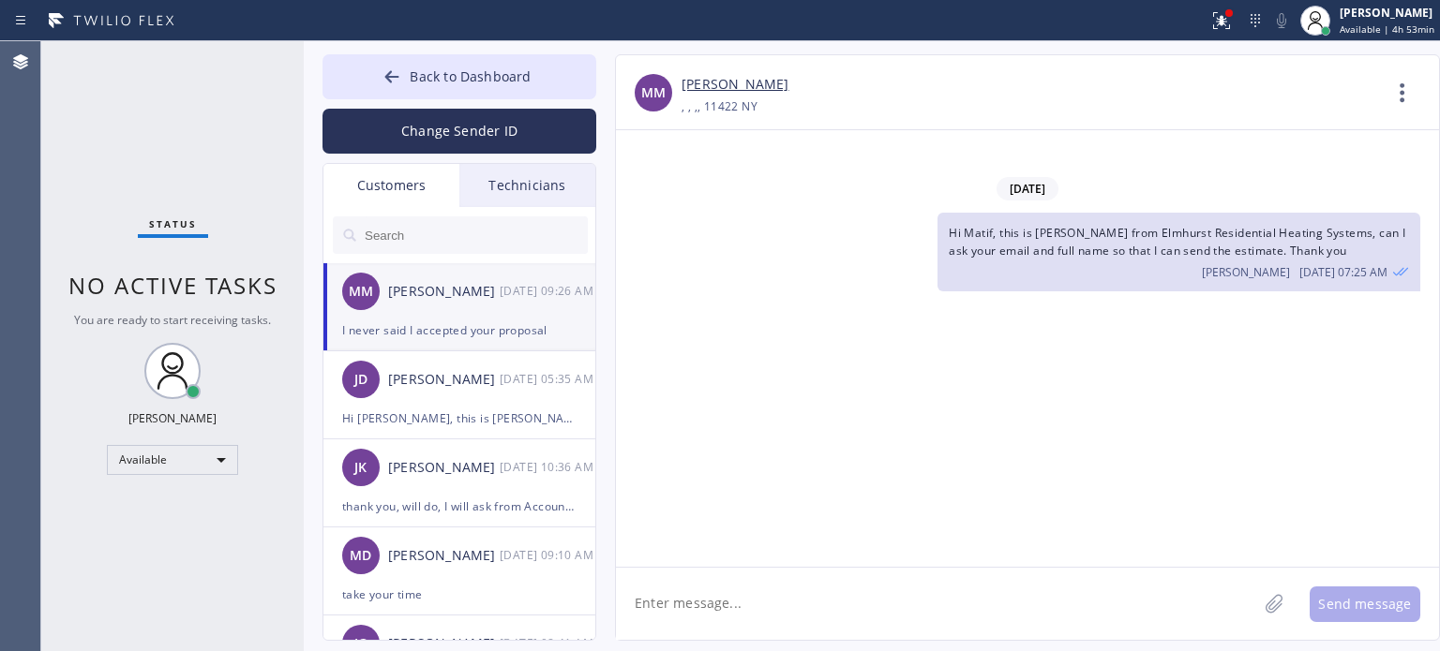
click at [461, 310] on div "MM [PERSON_NAME] [DATE] 09:26 AM" at bounding box center [460, 291] width 274 height 56
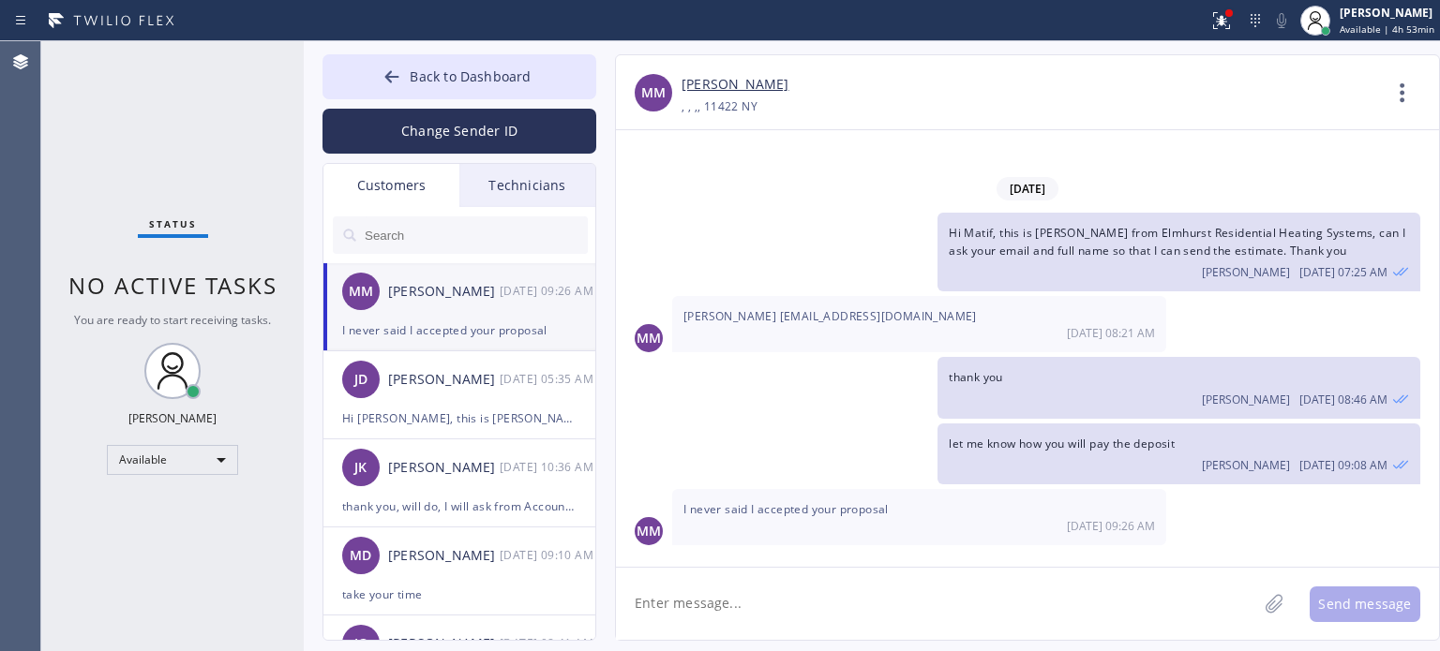
click at [813, 609] on textarea at bounding box center [936, 604] width 641 height 72
type textarea "o"
type textarea "sorry about that, maybe tech was just confused, thank you for letting me know"
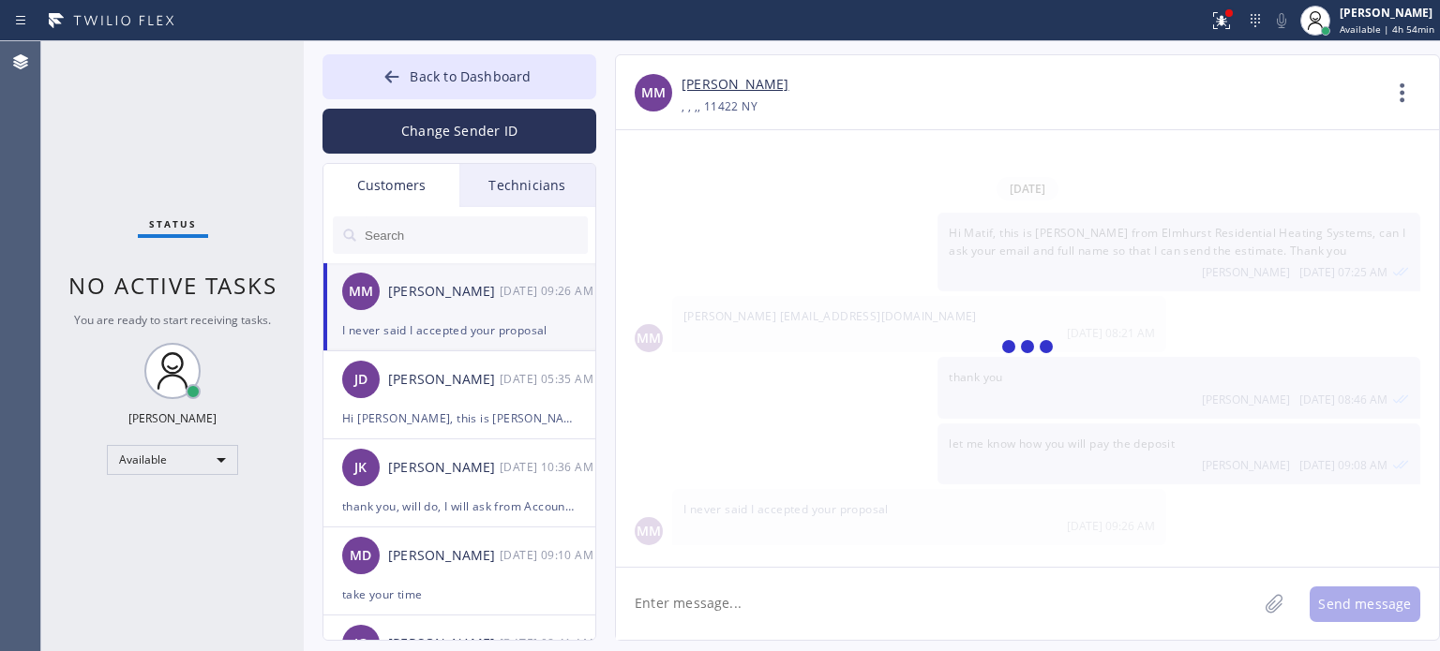
scroll to position [20, 0]
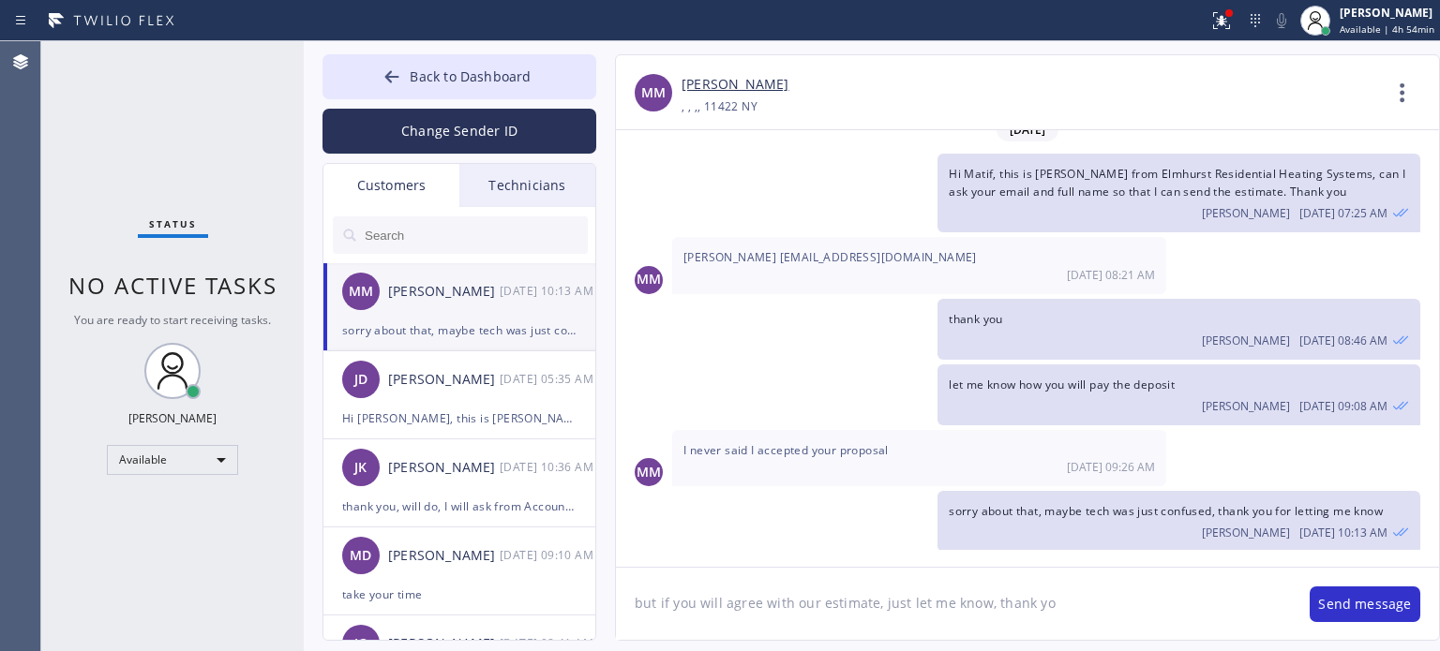
type textarea "but if you will agree with our estimate, just let me know, thank you"
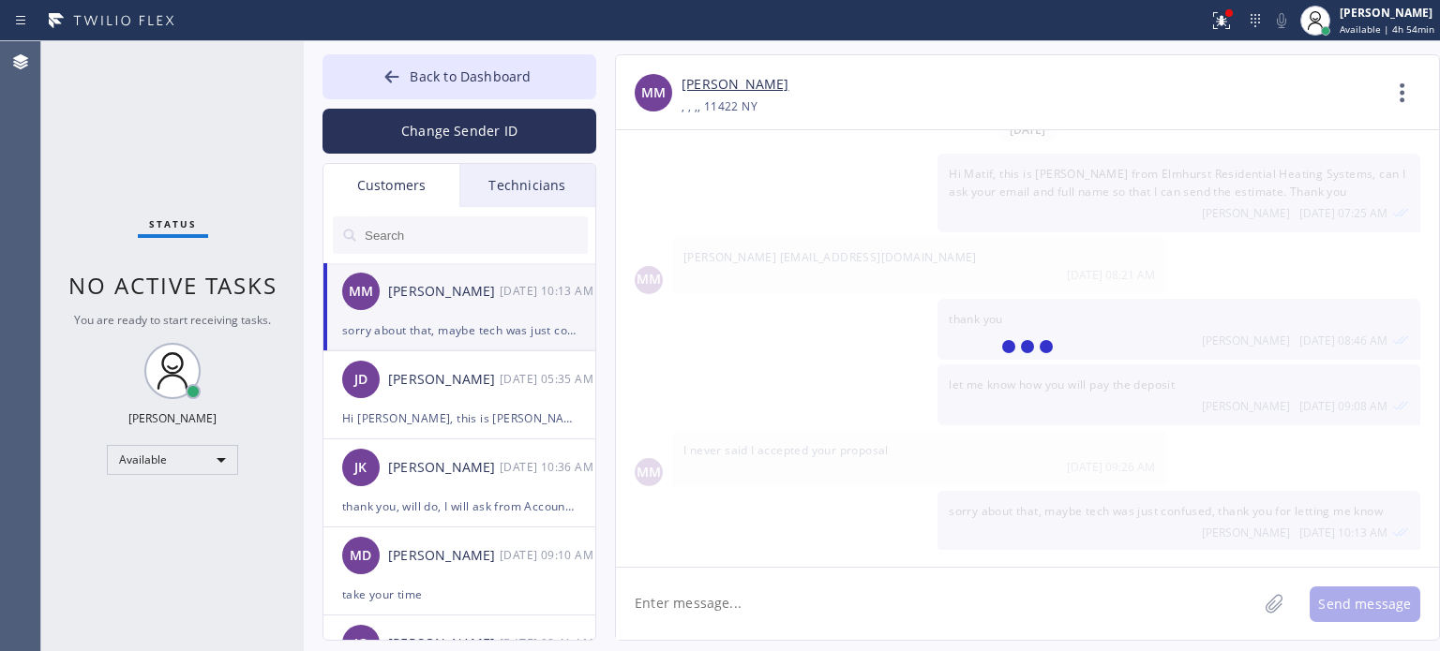
scroll to position [85, 0]
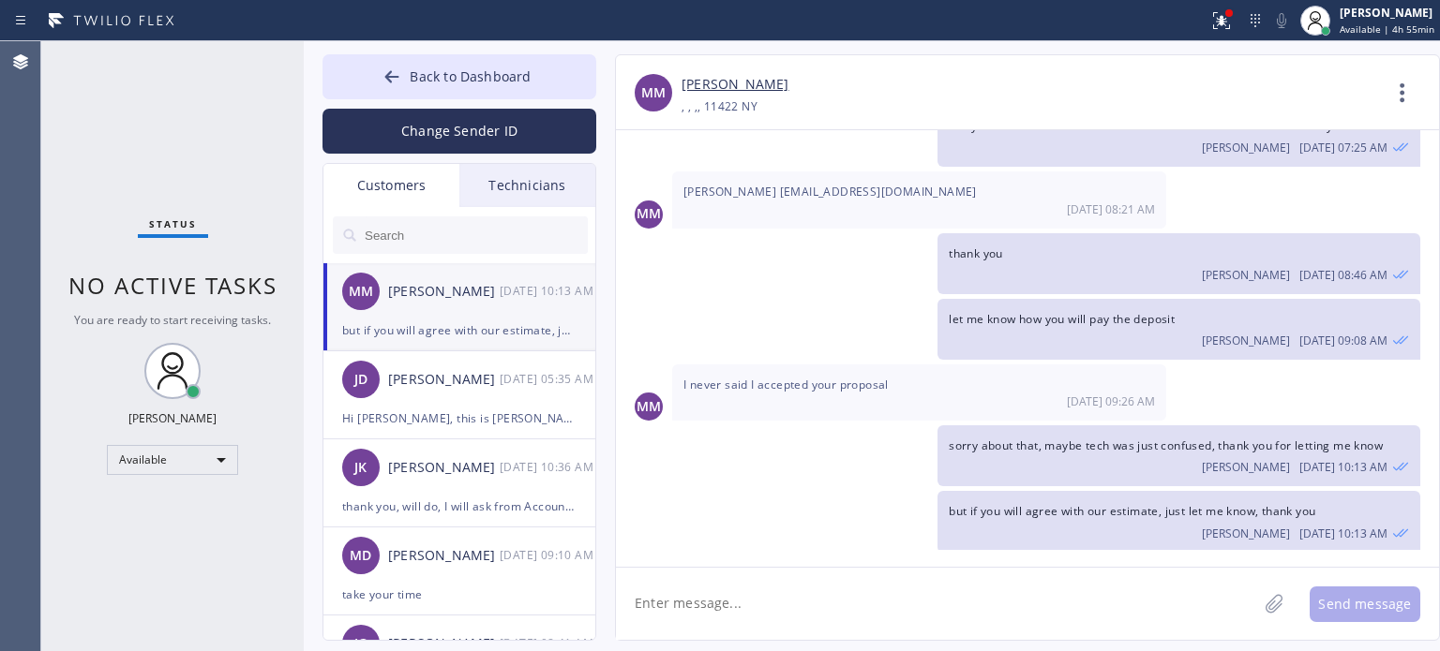
click at [1067, 86] on div "[PERSON_NAME]" at bounding box center [1030, 85] width 698 height 22
drag, startPoint x: 459, startPoint y: 400, endPoint x: 484, endPoint y: 384, distance: 29.1
click at [460, 400] on div "[PERSON_NAME] [PERSON_NAME] [DATE] 05:35 AM" at bounding box center [460, 379] width 274 height 56
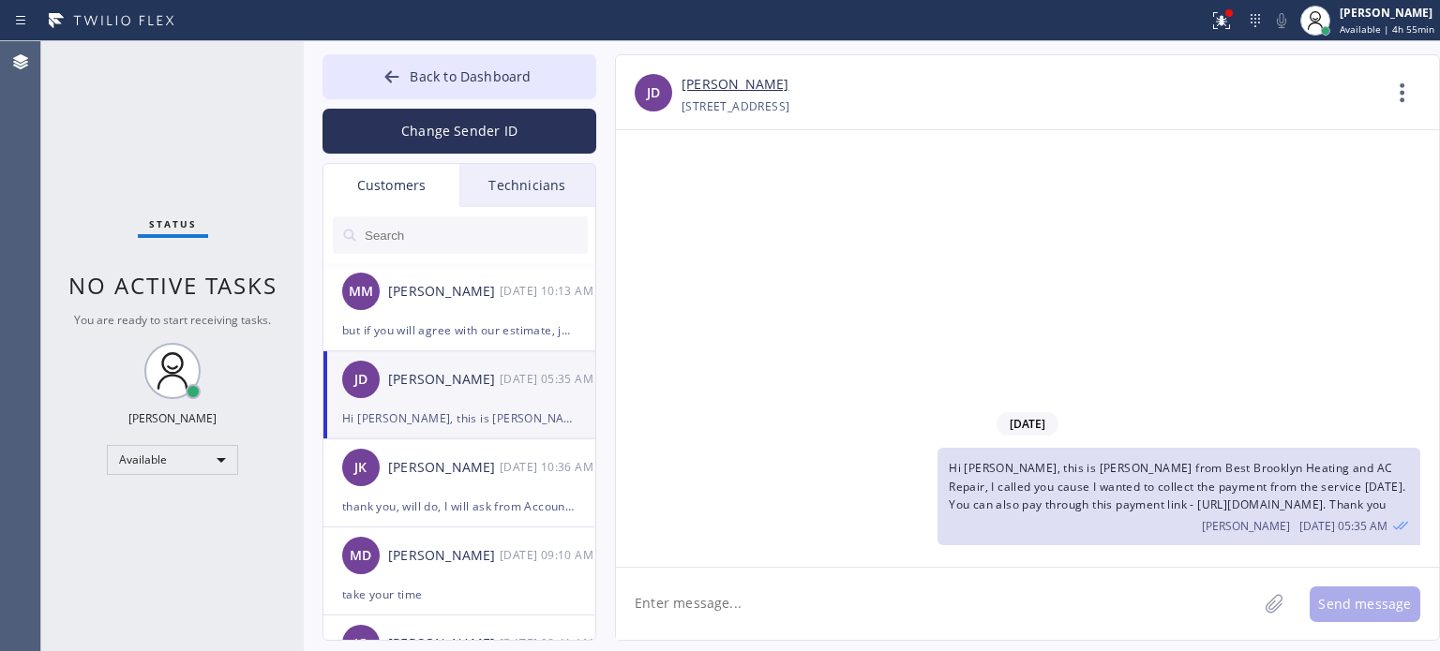
scroll to position [0, 0]
click at [982, 461] on span "Hi [PERSON_NAME], this is [PERSON_NAME] from Best Brooklyn Heating and AC Repai…" at bounding box center [1176, 486] width 456 height 52
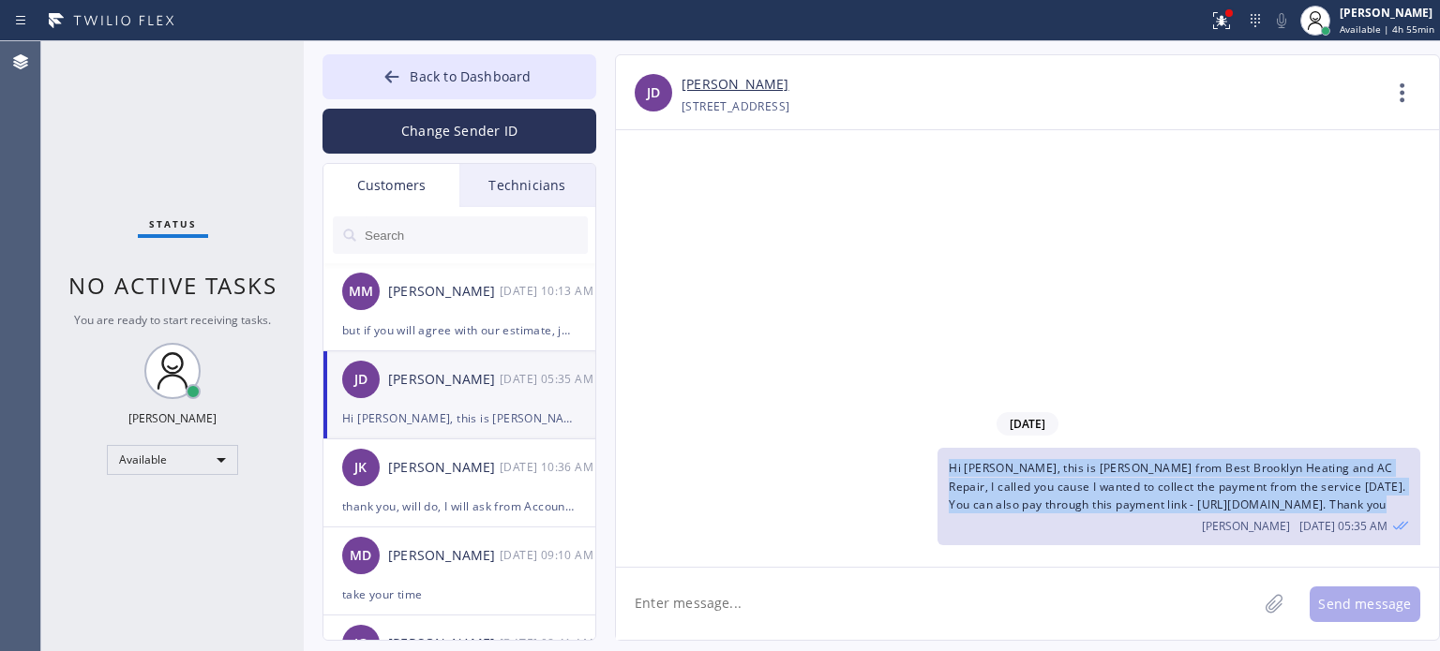
drag, startPoint x: 947, startPoint y: 430, endPoint x: 989, endPoint y: 520, distance: 99.4
click at [989, 520] on div "Hi [PERSON_NAME], this is [PERSON_NAME] from Best Brooklyn Heating and AC Repai…" at bounding box center [1178, 496] width 483 height 97
copy span "Hi [PERSON_NAME], this is [PERSON_NAME] from Best Brooklyn Heating and AC Repai…"
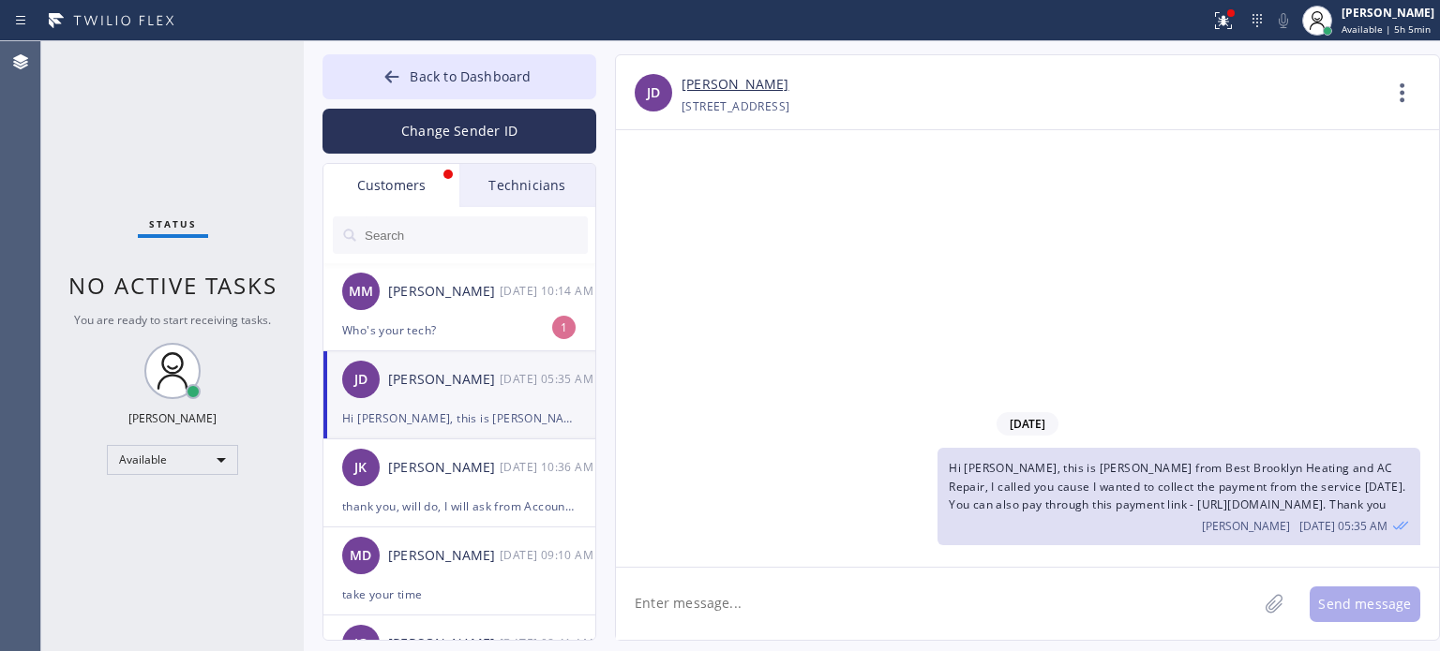
drag, startPoint x: 1215, startPoint y: 202, endPoint x: 1177, endPoint y: 194, distance: 38.4
click at [1211, 201] on div "[DATE] Hi [PERSON_NAME], this is [PERSON_NAME] from Best Brooklyn Heating and A…" at bounding box center [1027, 348] width 823 height 437
click at [446, 332] on div "Who's your tech?" at bounding box center [459, 331] width 234 height 22
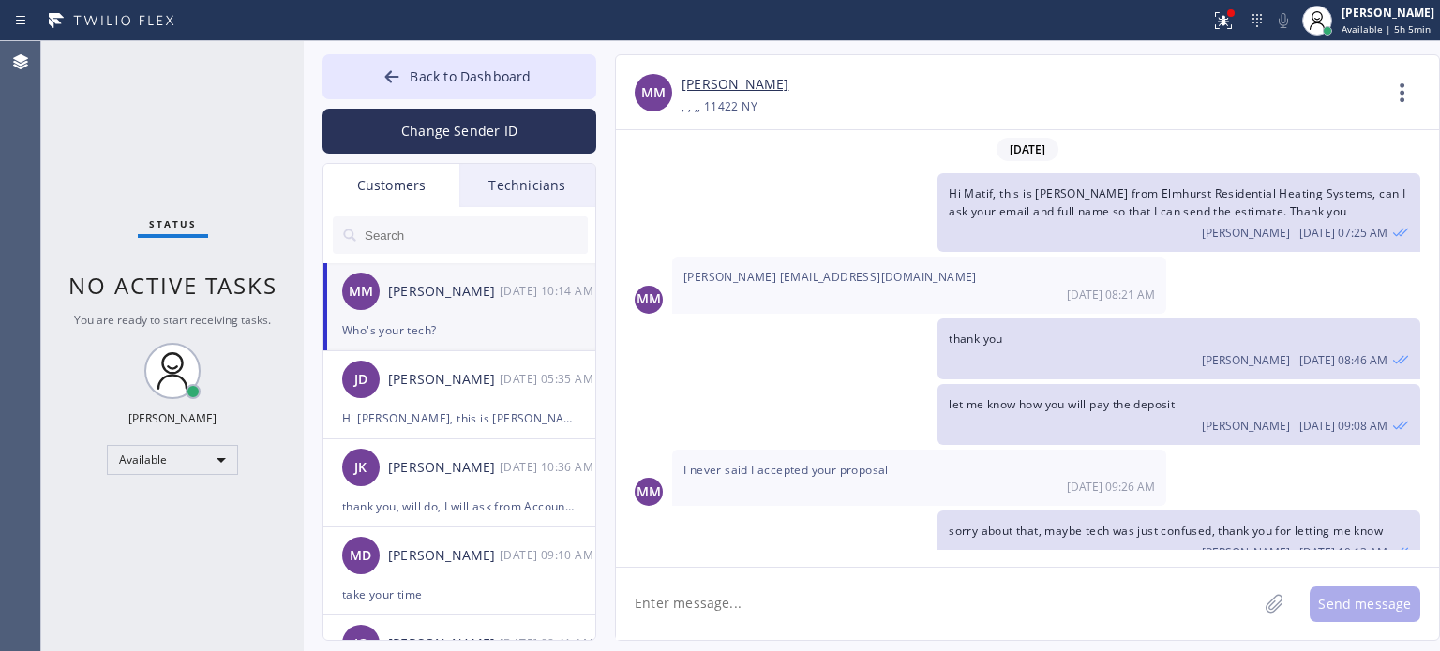
scroll to position [145, 0]
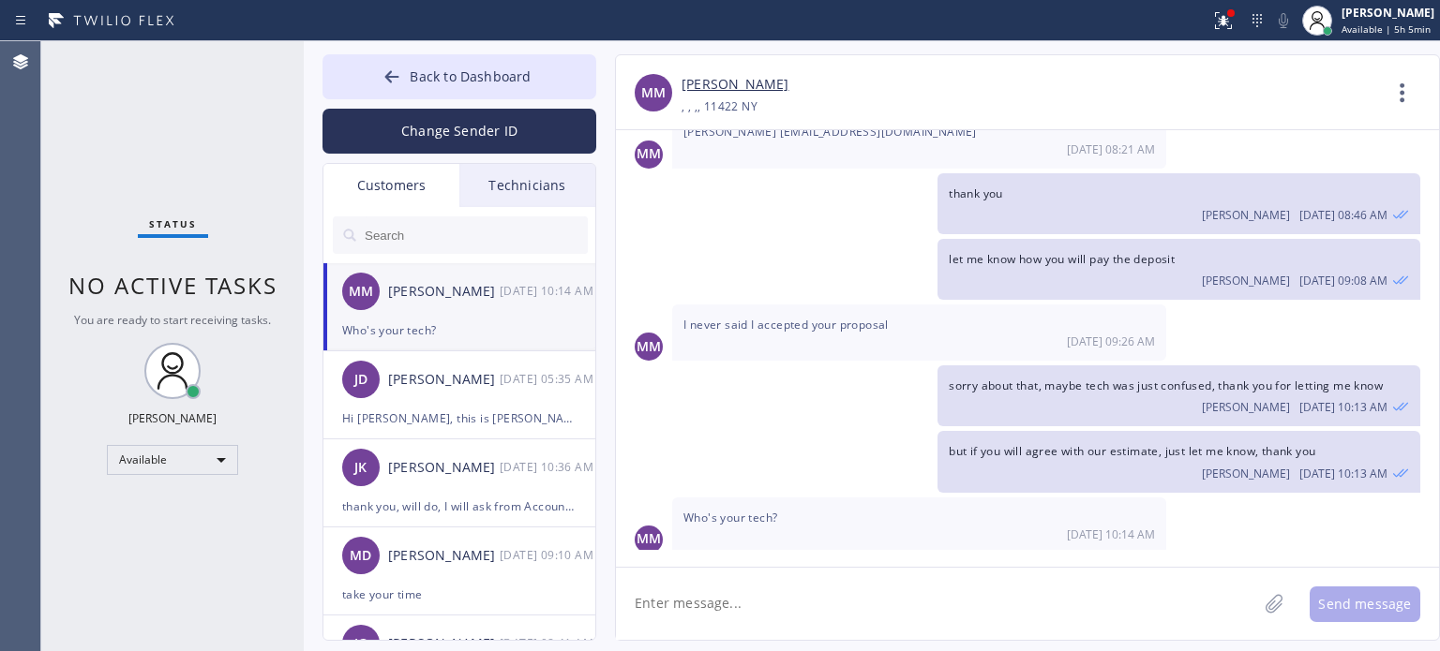
click at [731, 588] on textarea at bounding box center [936, 604] width 641 height 72
type textarea "[PERSON_NAME]"
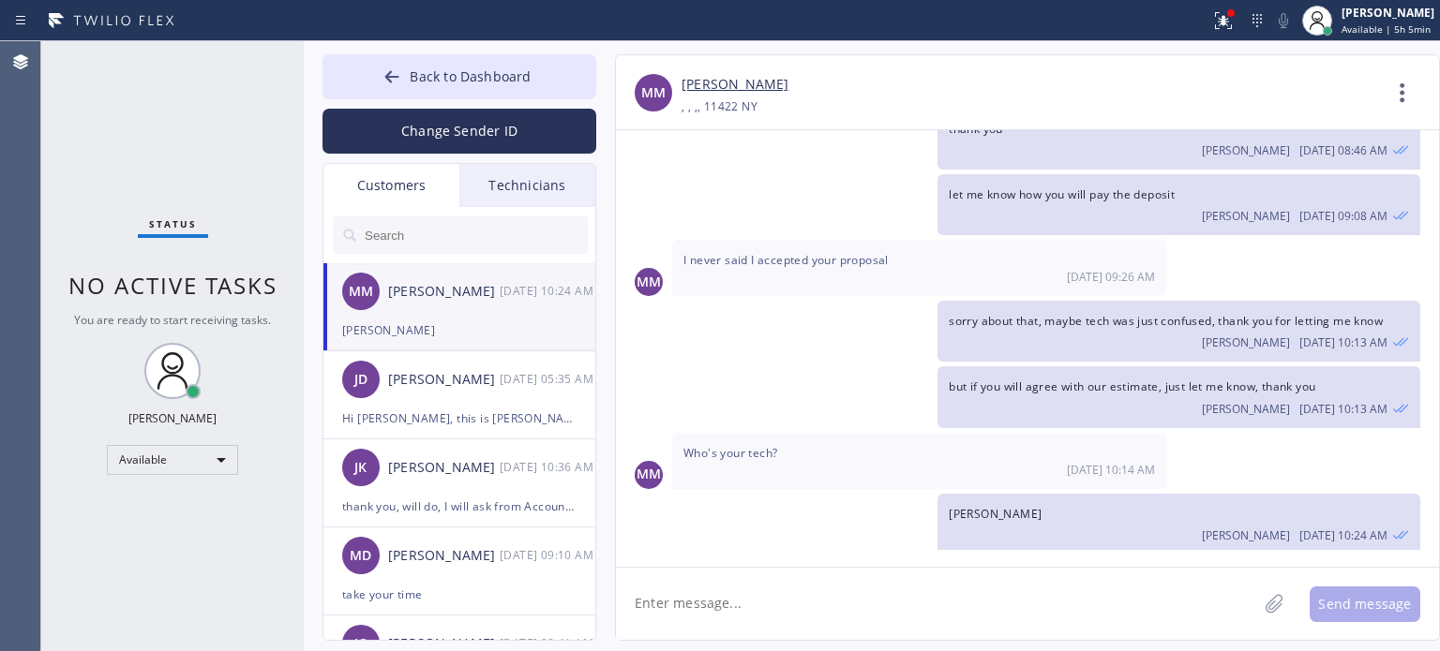
drag, startPoint x: 1098, startPoint y: 575, endPoint x: 545, endPoint y: 216, distance: 659.5
click at [1097, 571] on textarea at bounding box center [936, 604] width 641 height 72
